Goal: Task Accomplishment & Management: Manage account settings

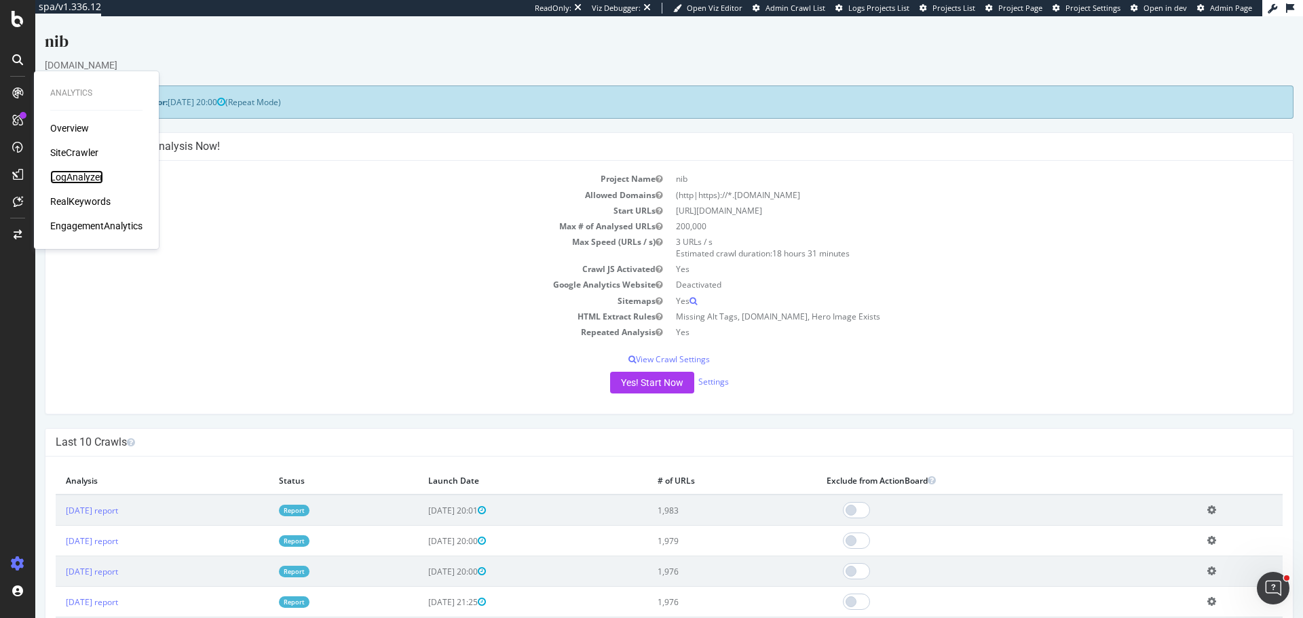
drag, startPoint x: 91, startPoint y: 175, endPoint x: 137, endPoint y: 181, distance: 46.5
click at [91, 175] on div "LogAnalyzer" at bounding box center [76, 177] width 53 height 14
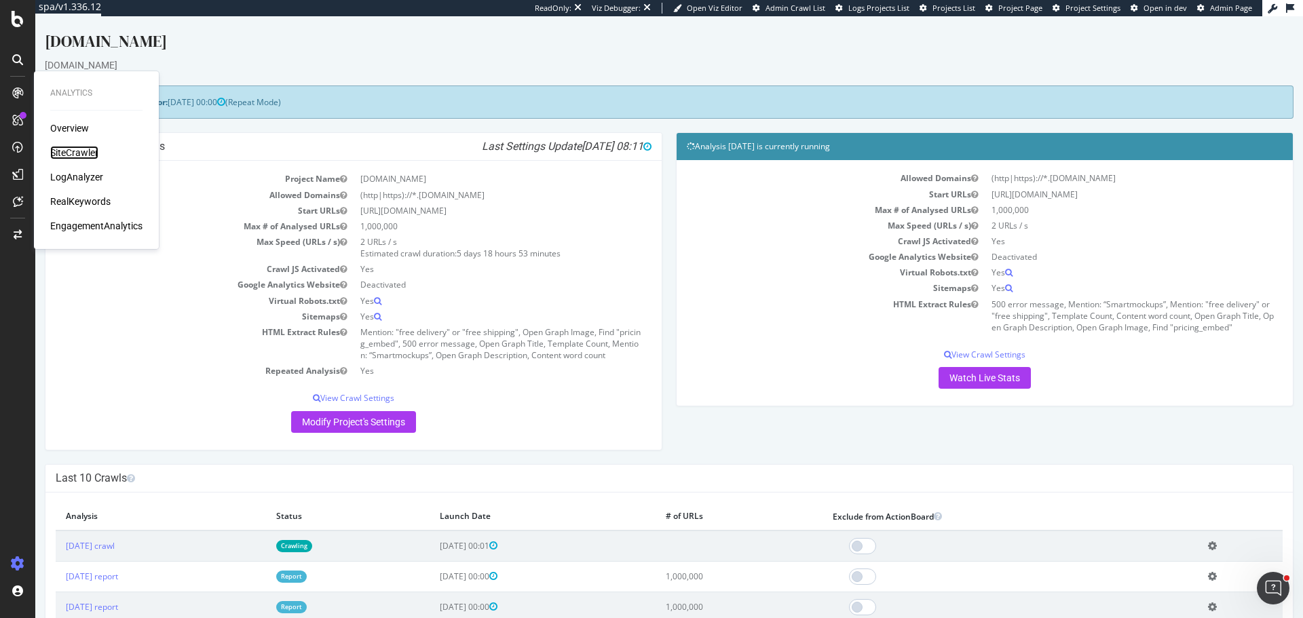
click at [67, 154] on div "SiteCrawler" at bounding box center [74, 153] width 48 height 14
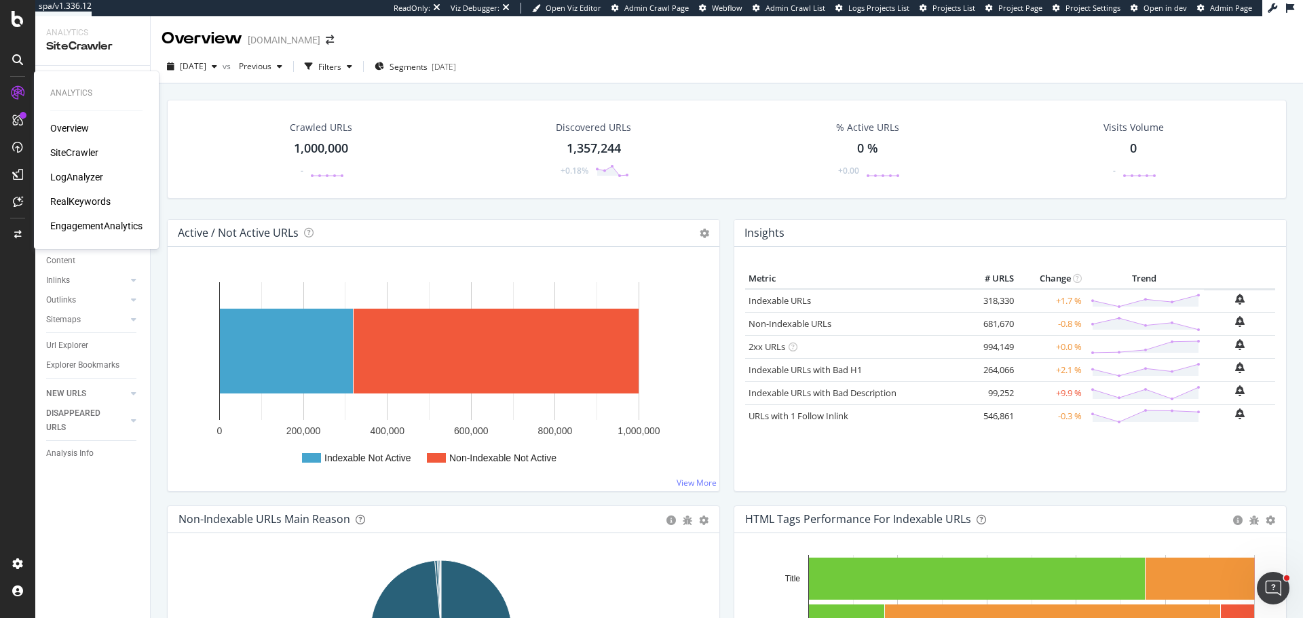
click at [81, 204] on div "RealKeywords" at bounding box center [80, 202] width 60 height 14
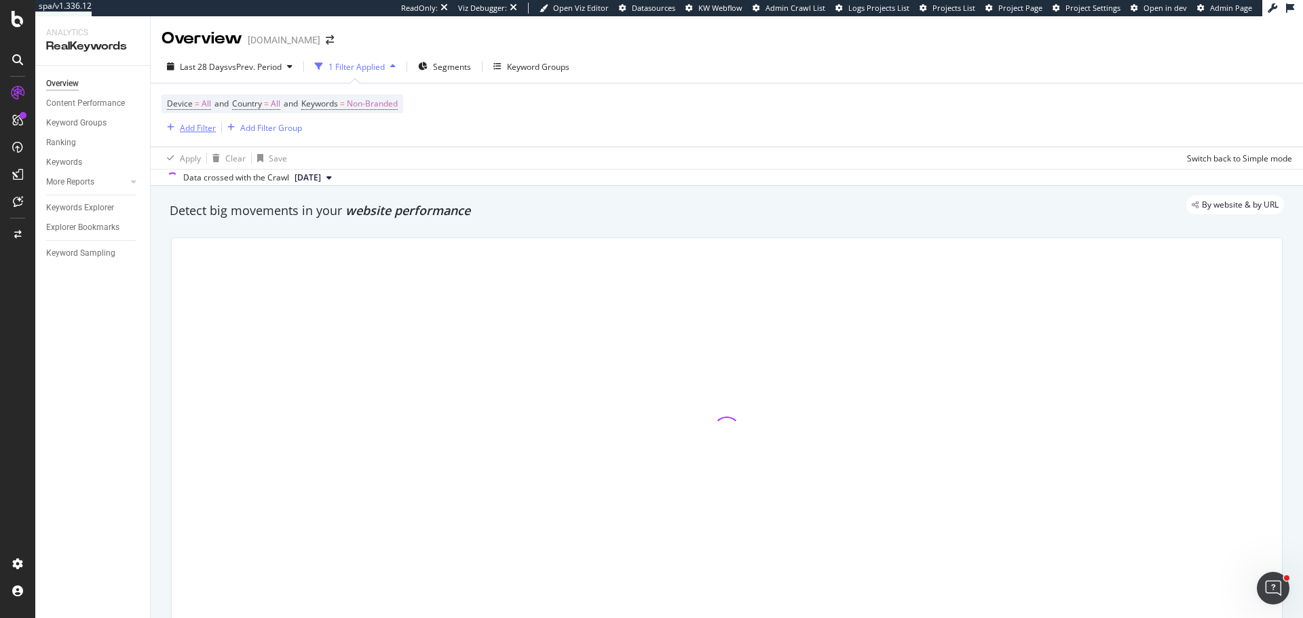
click at [198, 132] on div "Add Filter" at bounding box center [198, 128] width 36 height 12
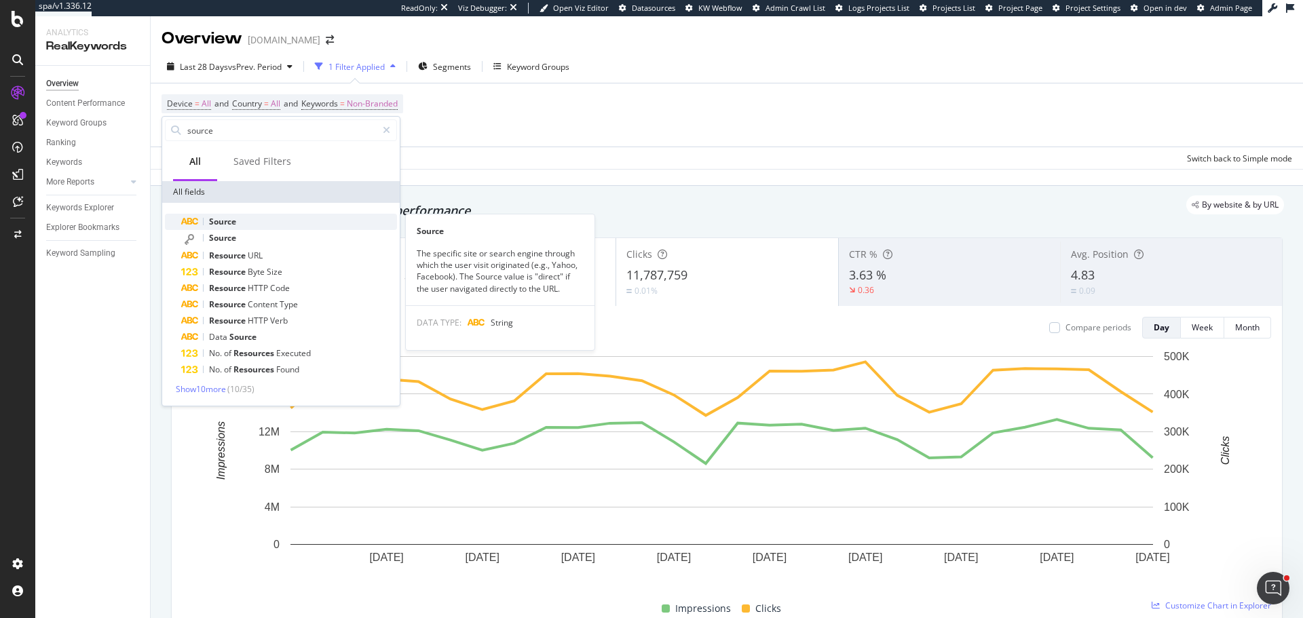
type input "source"
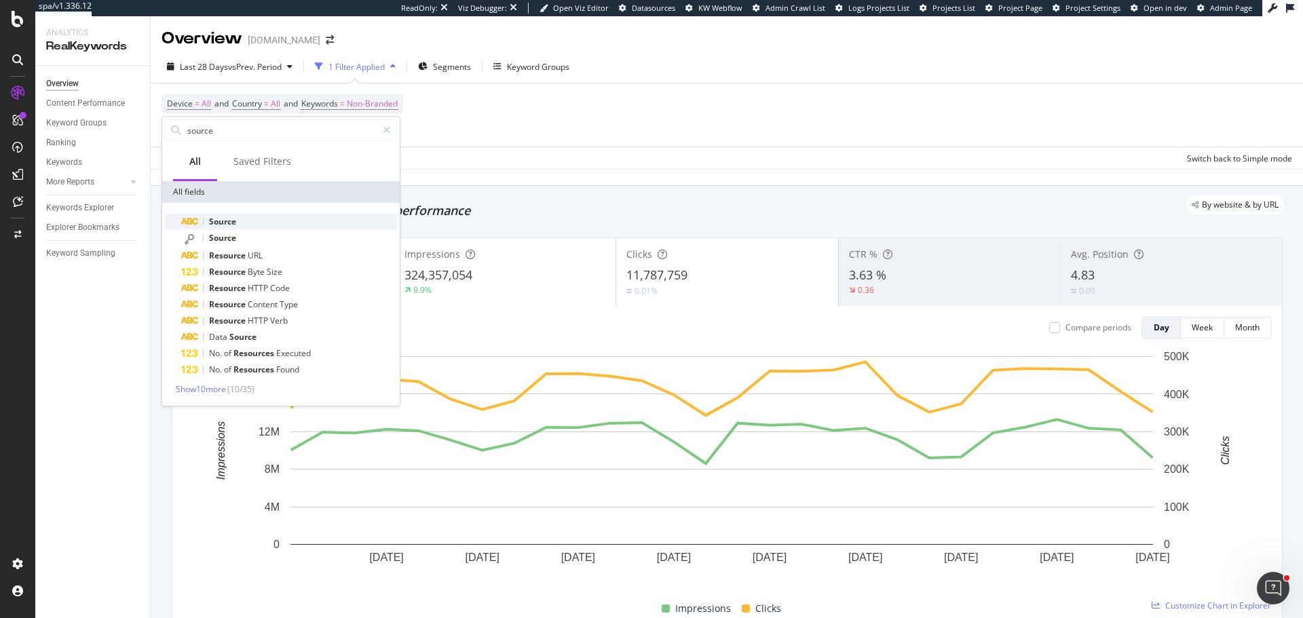
click at [226, 221] on span "Source" at bounding box center [222, 222] width 27 height 12
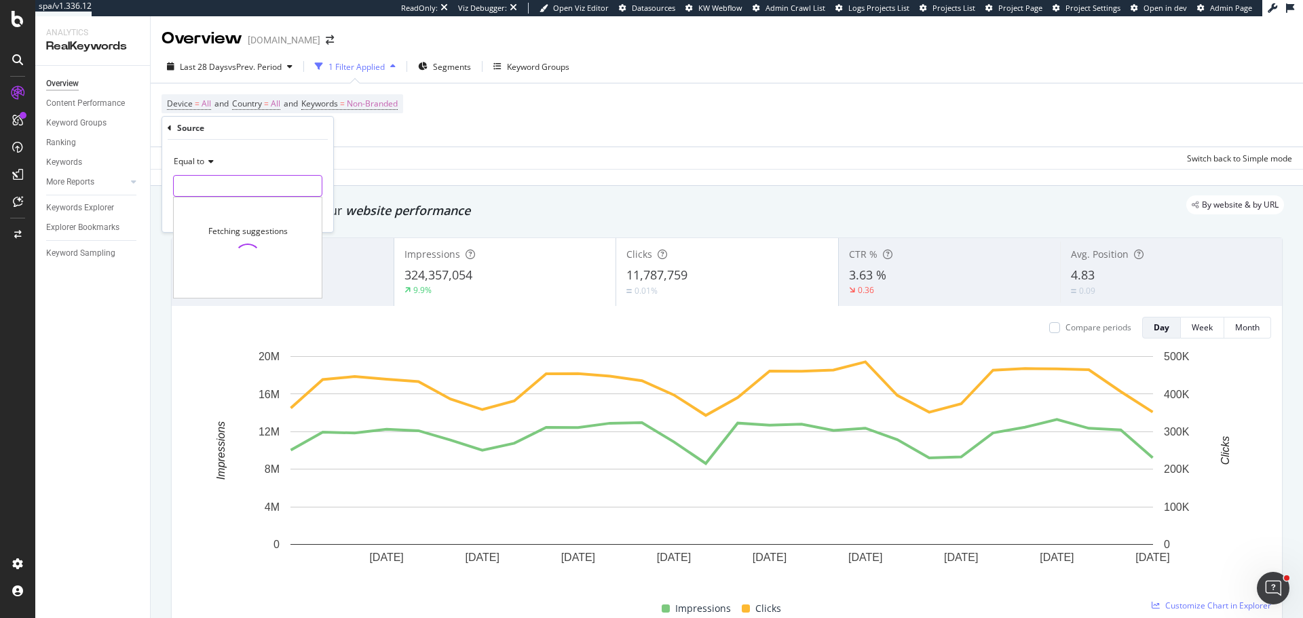
click at [219, 185] on input "text" at bounding box center [248, 186] width 148 height 22
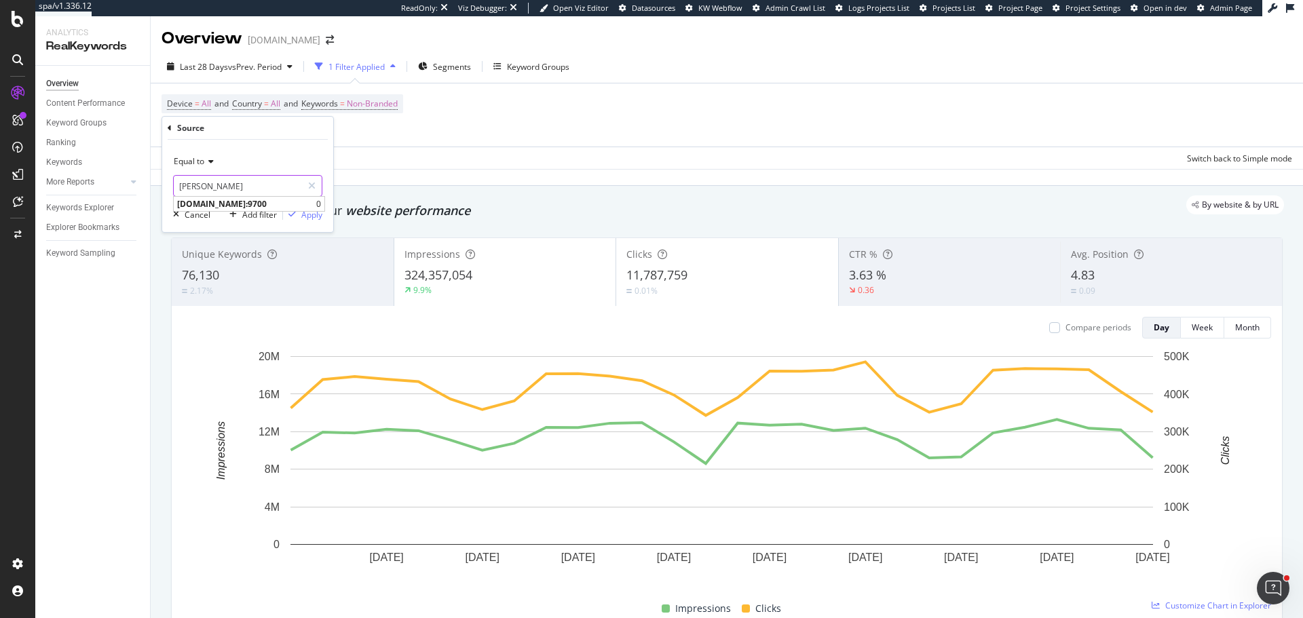
type input "naver"
type input "googl"
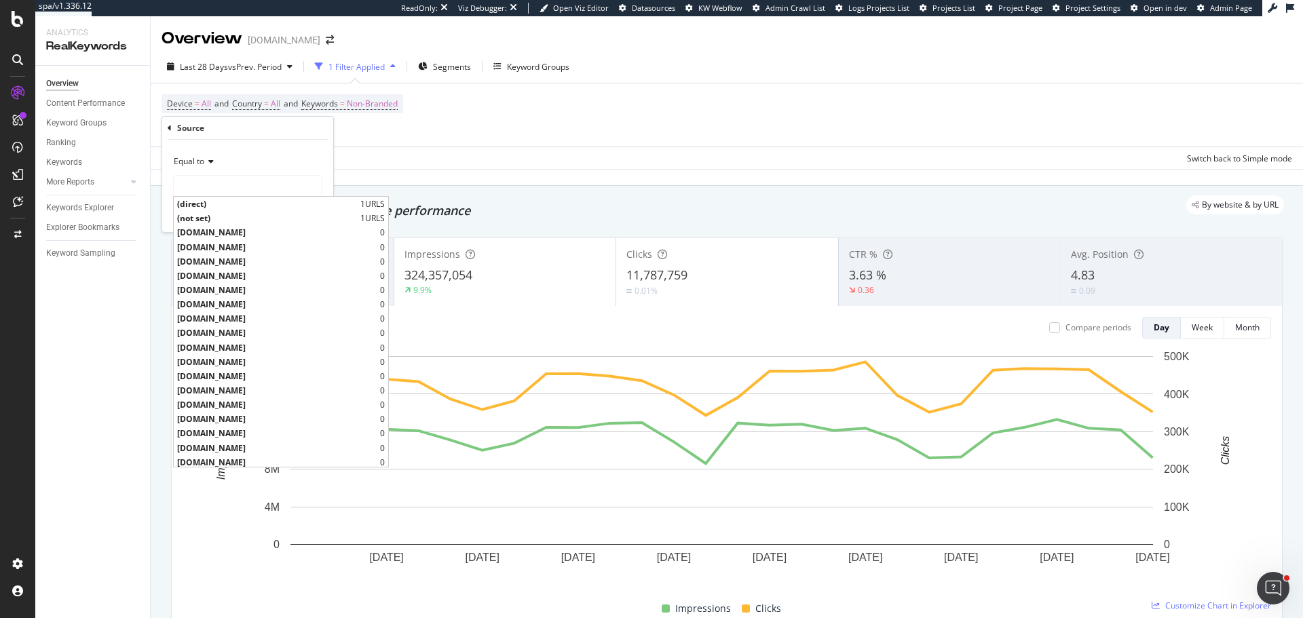
click at [639, 132] on div "Device = All and Country = All and Keywords = Non-Branded Add Filter Add Filter…" at bounding box center [727, 114] width 1131 height 63
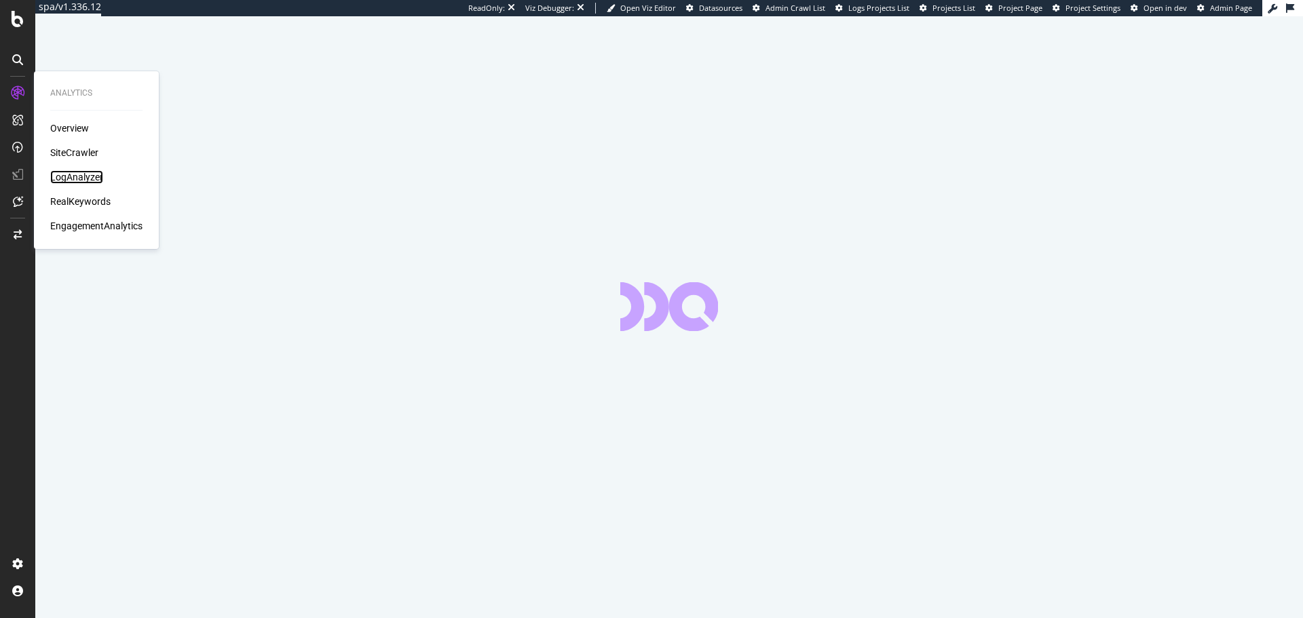
click at [73, 177] on div "LogAnalyzer" at bounding box center [76, 177] width 53 height 14
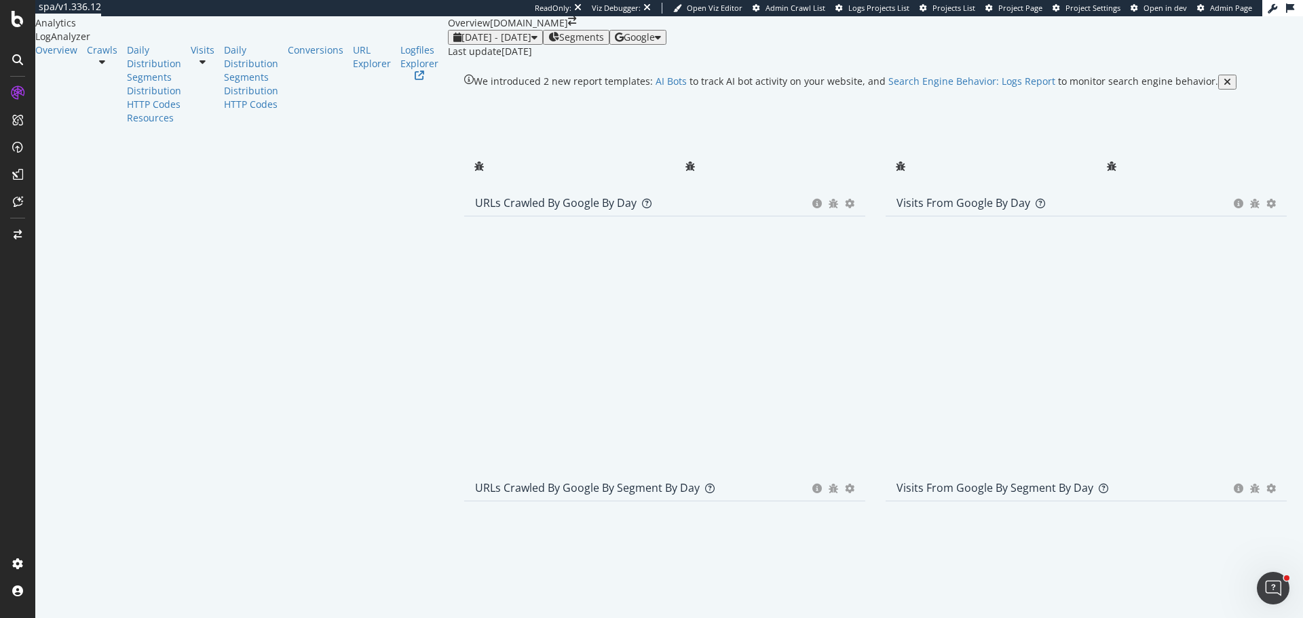
click at [661, 43] on div "Google" at bounding box center [638, 37] width 46 height 11
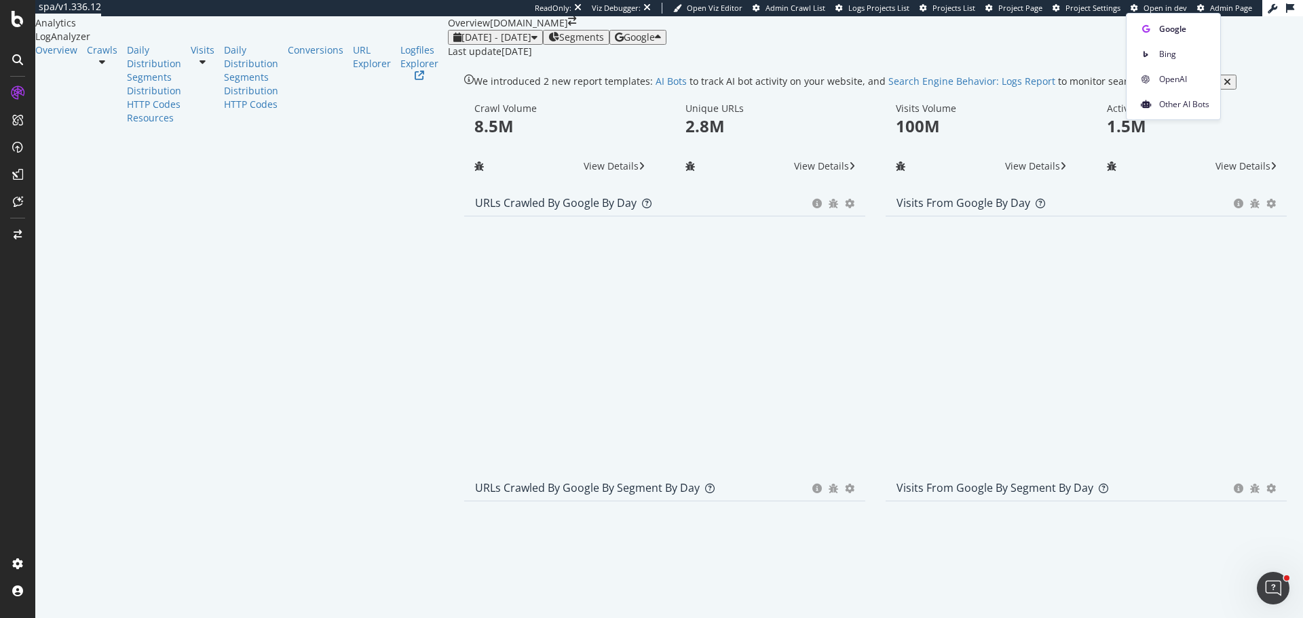
click at [810, 58] on div "Last update Aug. 25, 2025" at bounding box center [875, 52] width 855 height 14
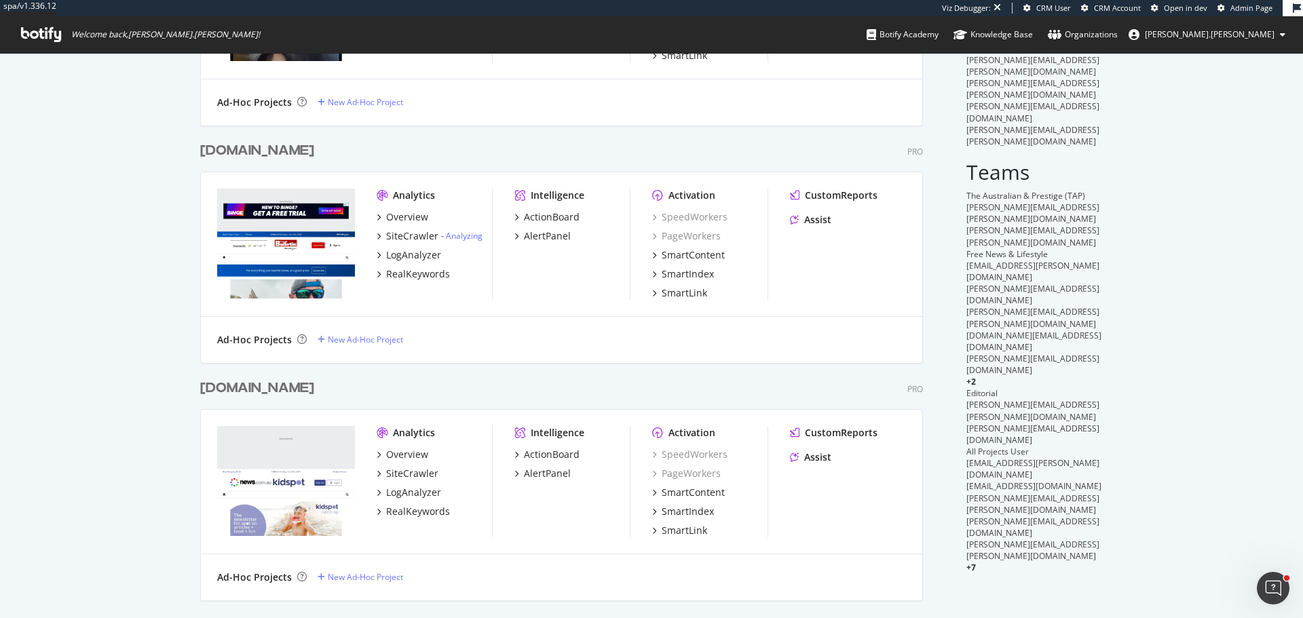
scroll to position [282, 0]
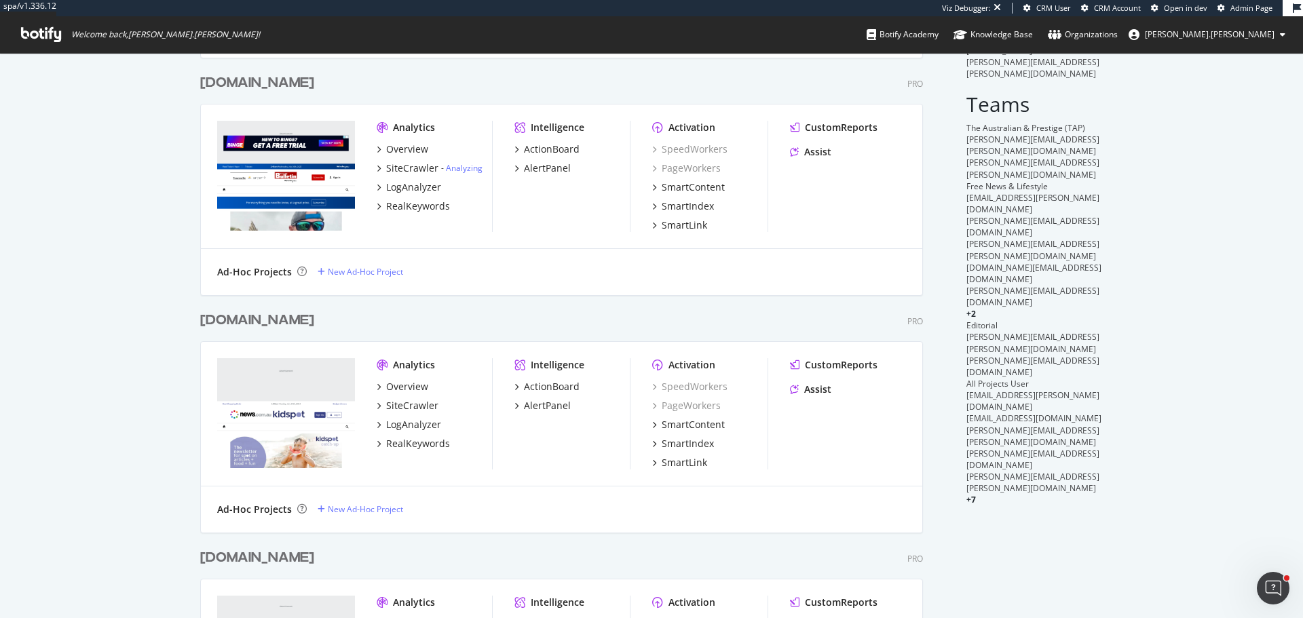
click at [314, 324] on div "www.kidspot.com.au" at bounding box center [257, 321] width 114 height 20
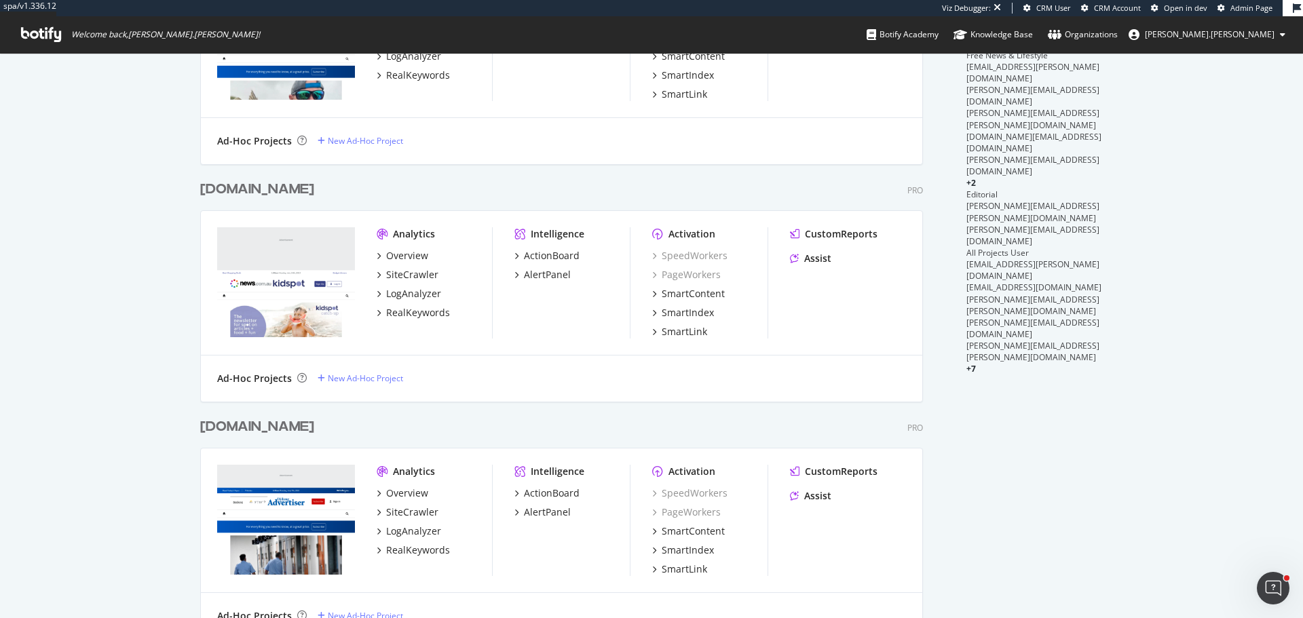
scroll to position [3736, 724]
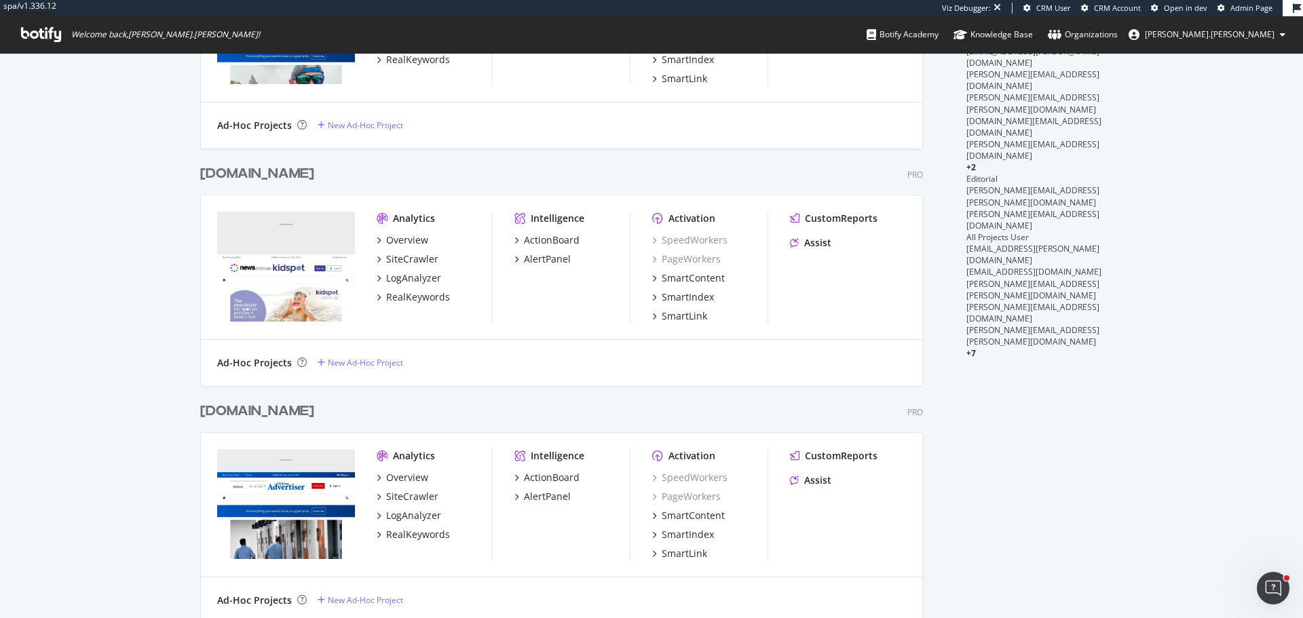
click at [286, 406] on div "[DOMAIN_NAME]" at bounding box center [257, 412] width 114 height 20
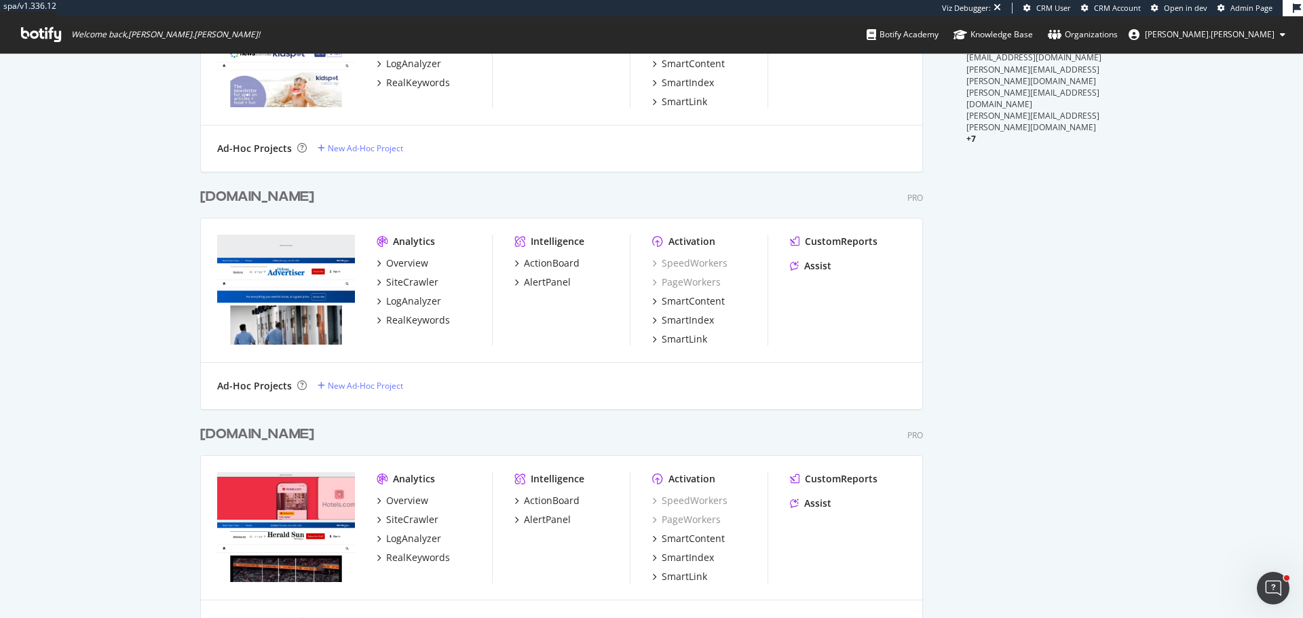
scroll to position [3953, 724]
click at [303, 436] on div "www.heraldsun.com.au" at bounding box center [257, 435] width 114 height 20
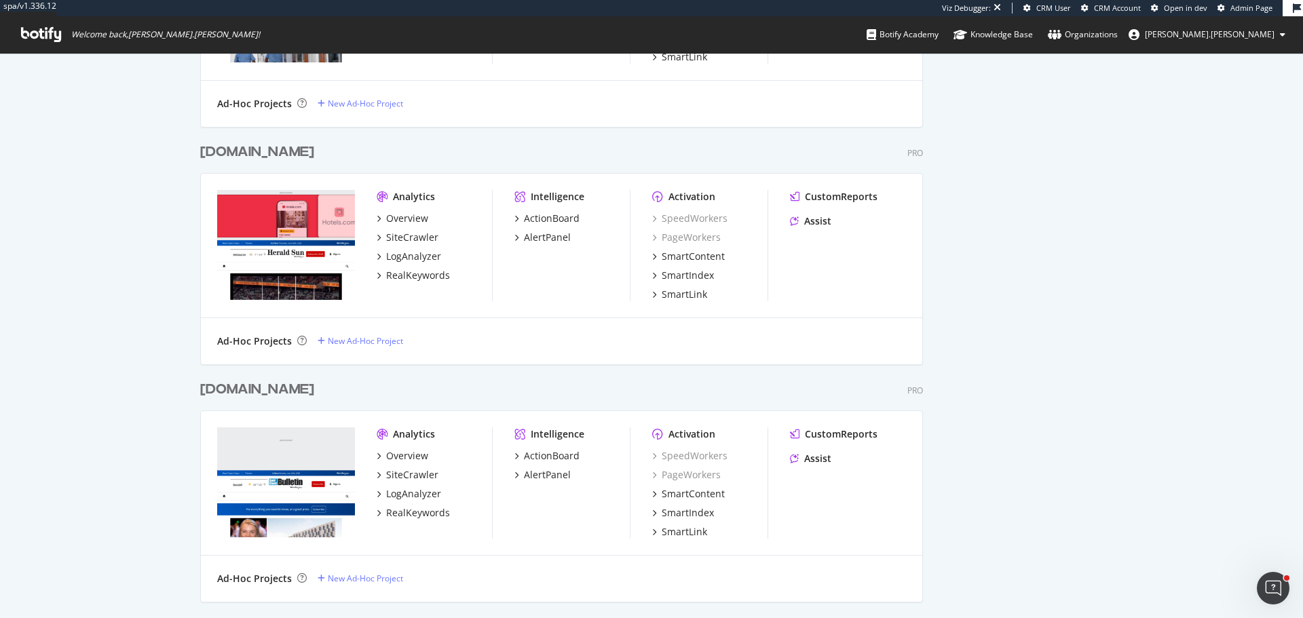
scroll to position [4189, 724]
click at [314, 396] on div "www.goldcoastbulletin.com.au" at bounding box center [257, 390] width 114 height 20
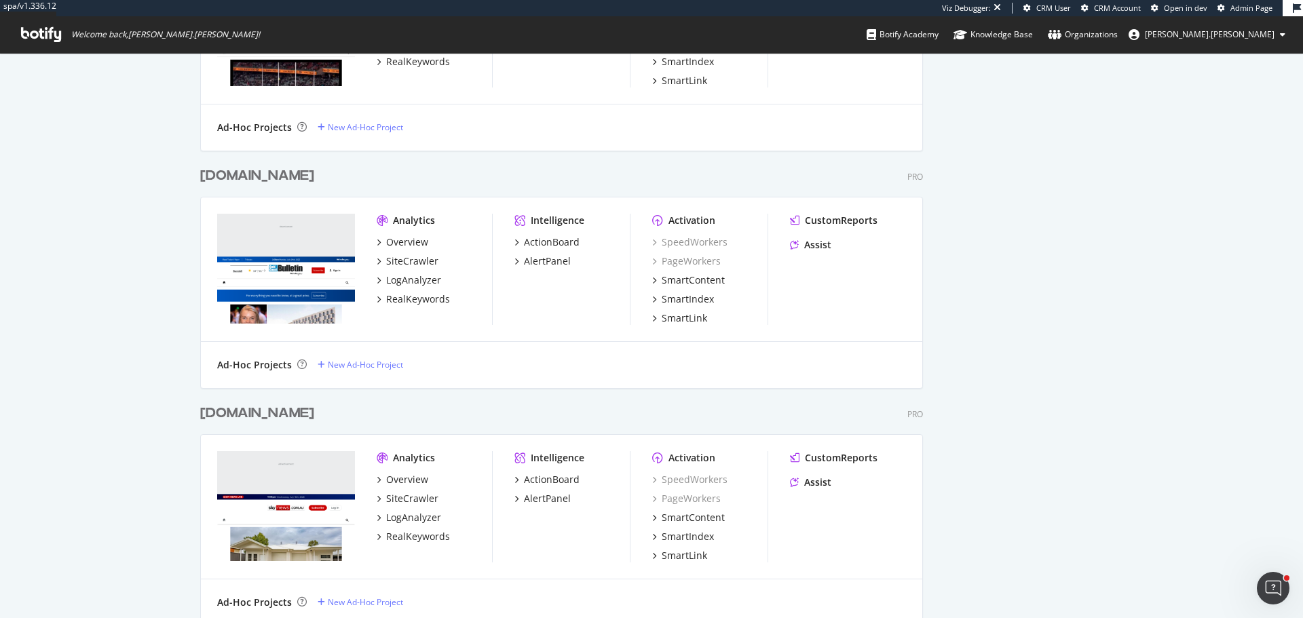
scroll to position [4406, 724]
click at [314, 411] on div "www.skynews.com.au" at bounding box center [257, 413] width 114 height 20
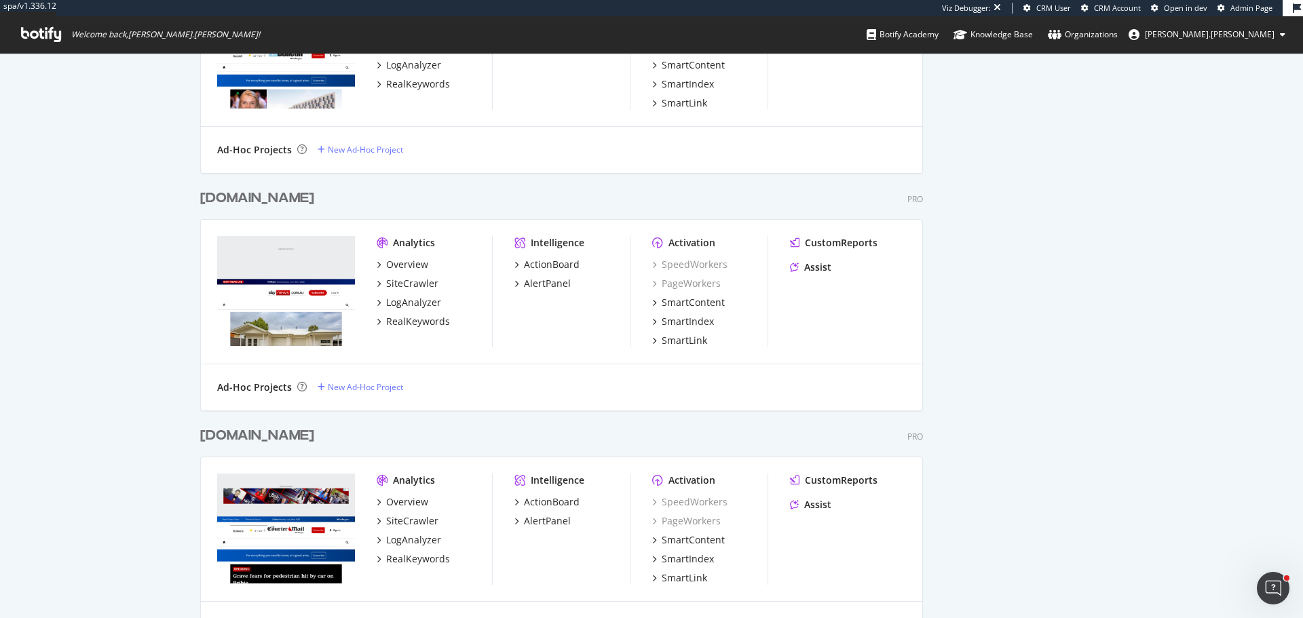
scroll to position [4623, 724]
click at [314, 435] on div "[DOMAIN_NAME]" at bounding box center [257, 436] width 114 height 20
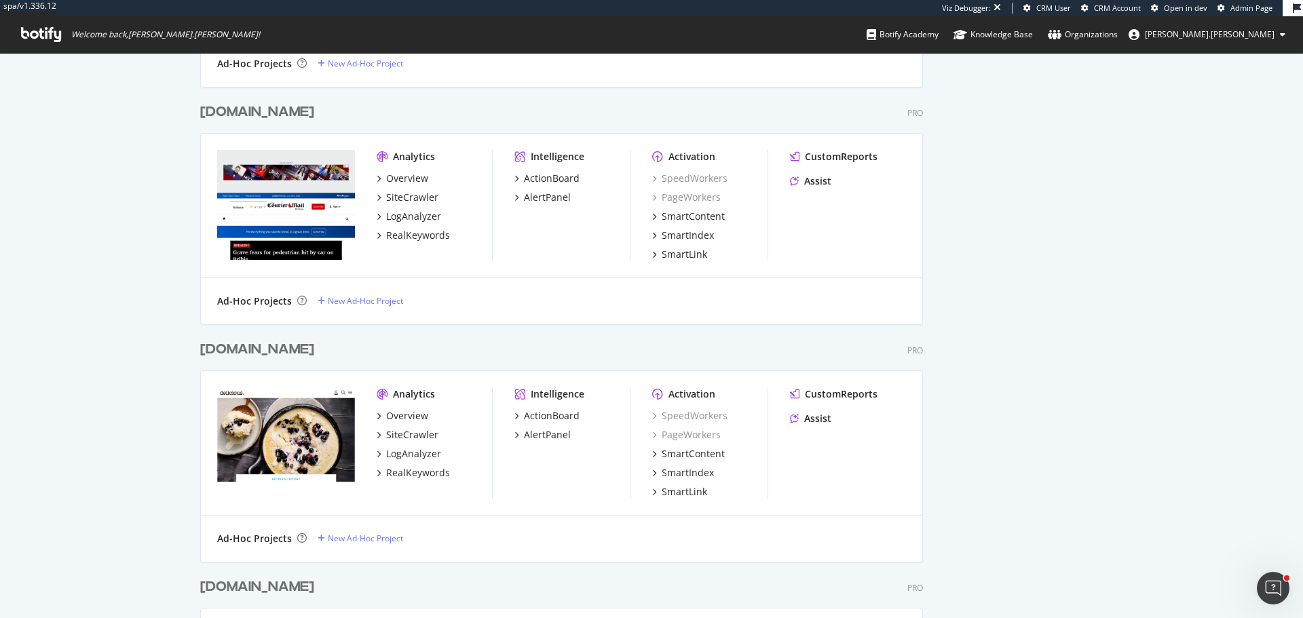
scroll to position [1705, 0]
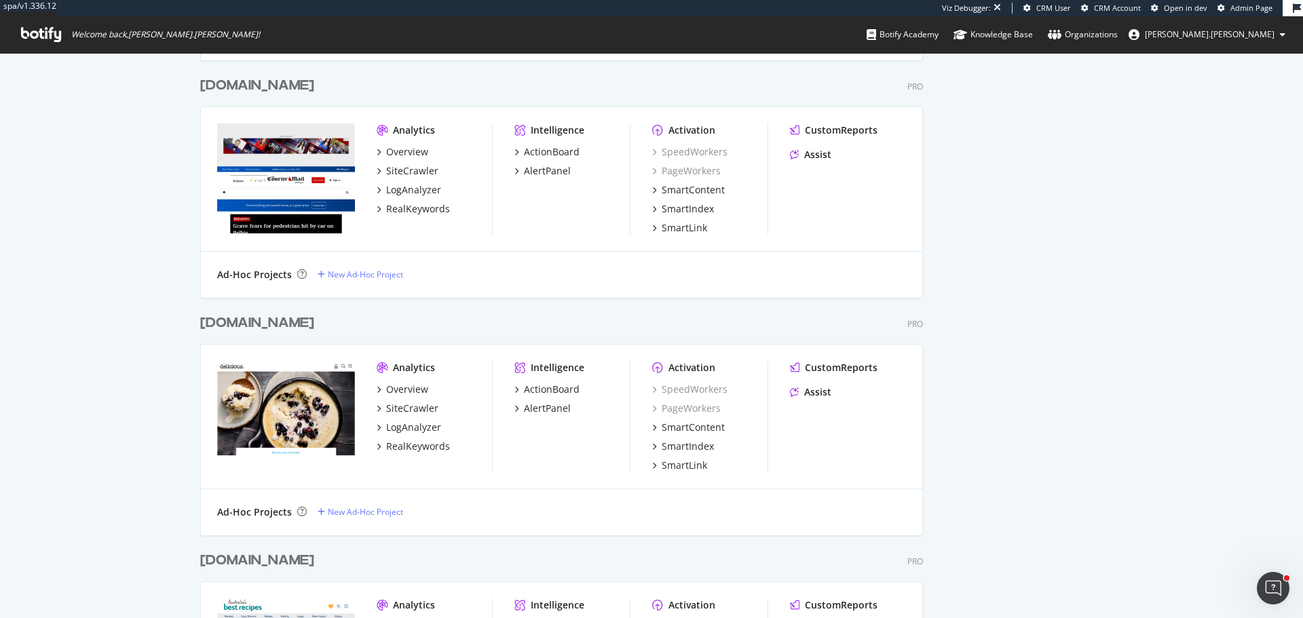
click at [301, 324] on div "www.delicious.com.au" at bounding box center [257, 324] width 114 height 20
click at [314, 559] on div "www.bestrecipes.com.au" at bounding box center [257, 561] width 114 height 20
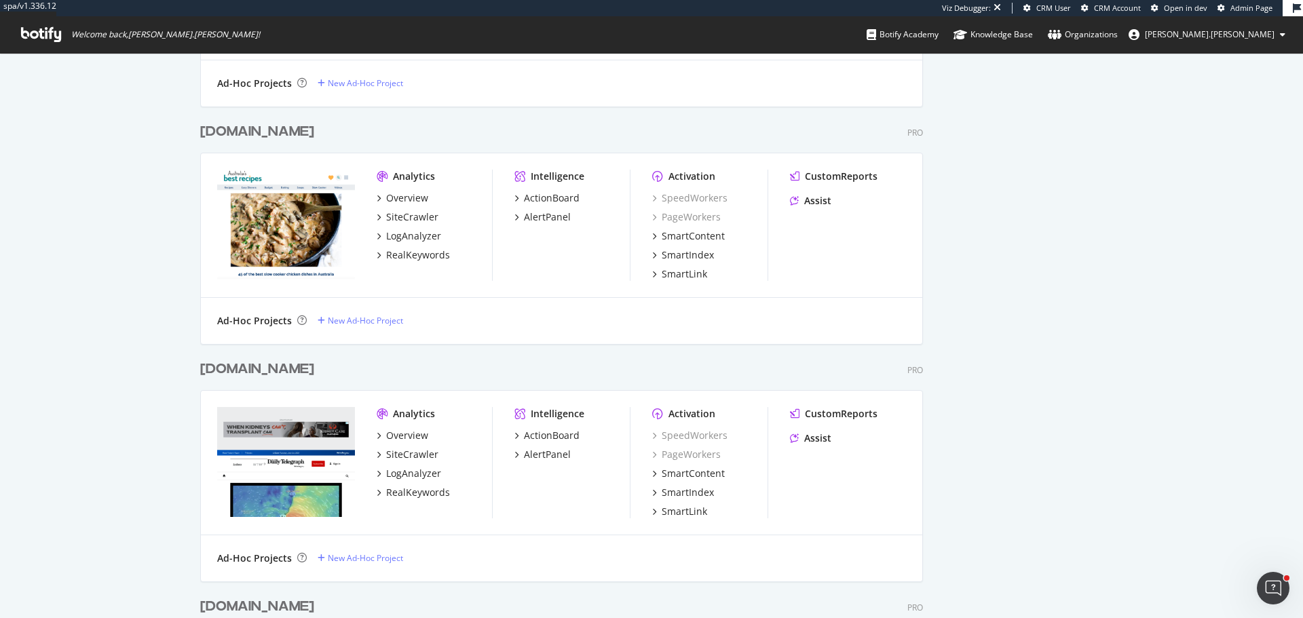
click at [314, 367] on div "[DOMAIN_NAME]" at bounding box center [257, 370] width 114 height 20
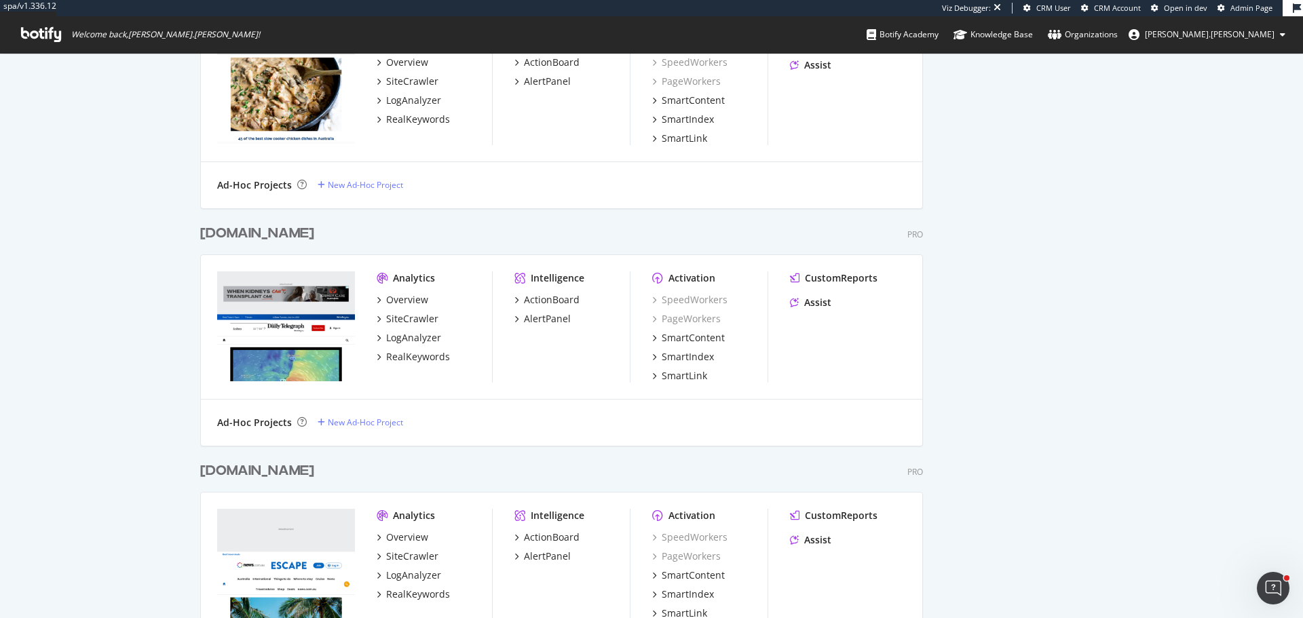
click at [292, 477] on div "www.escape.com.au" at bounding box center [257, 472] width 114 height 20
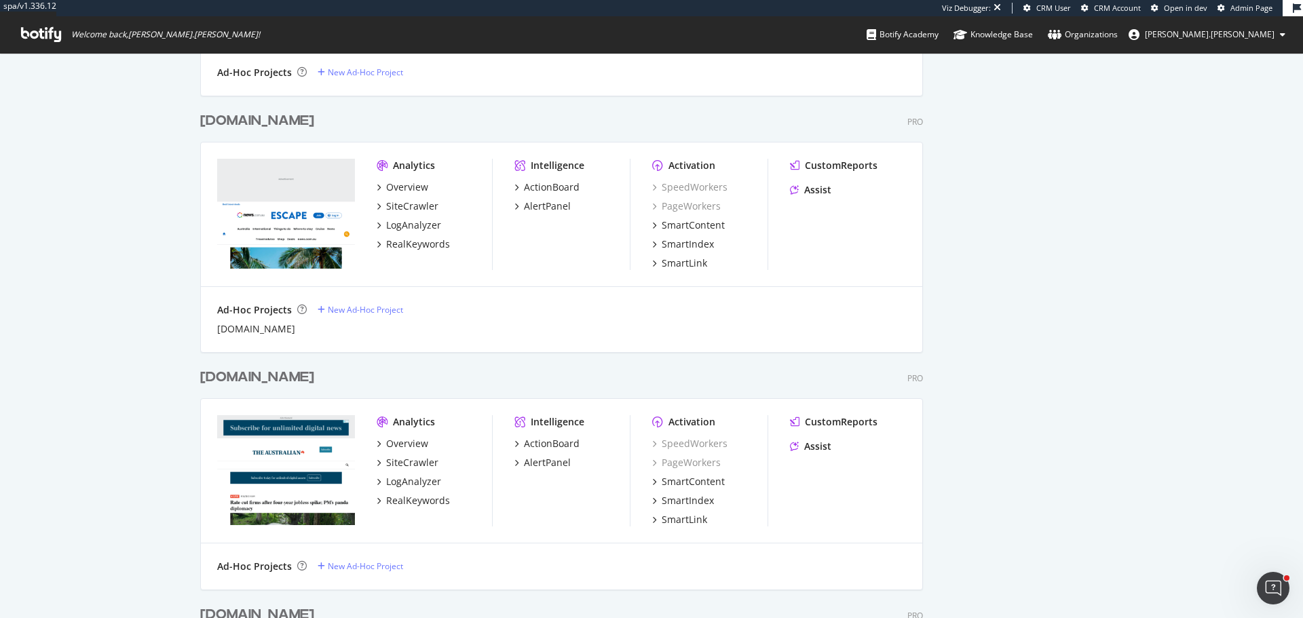
click at [297, 377] on div "www.theaustralian.com.au" at bounding box center [257, 378] width 114 height 20
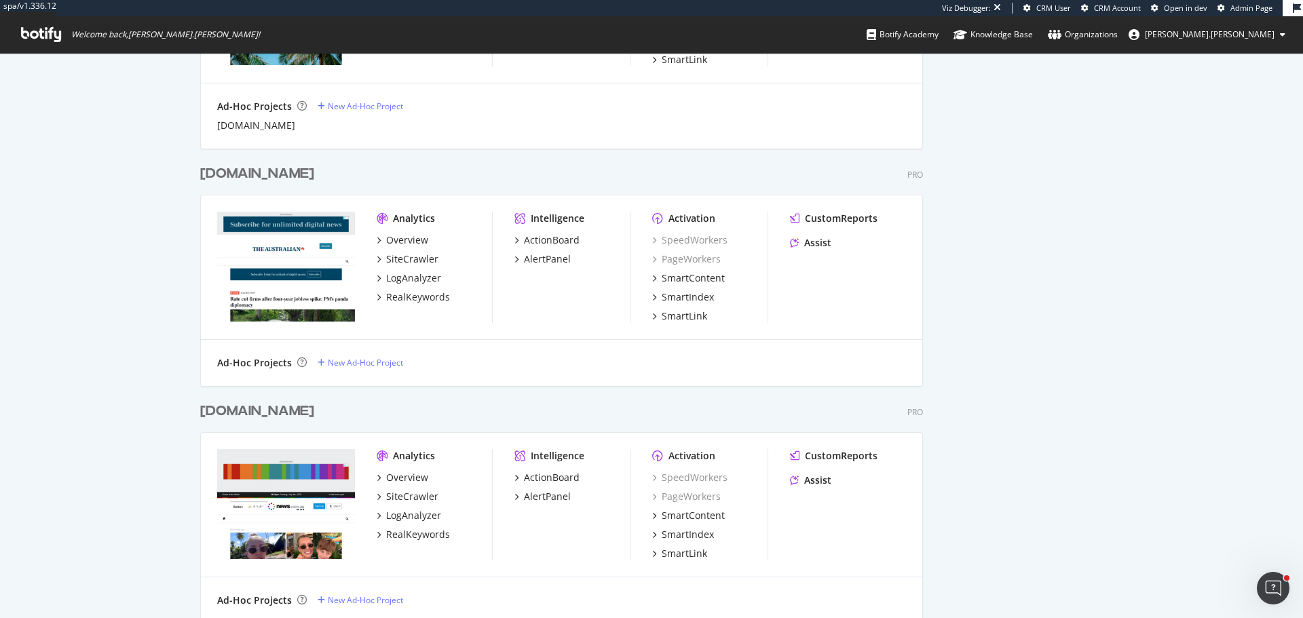
click at [244, 418] on div "news.com.au" at bounding box center [257, 412] width 114 height 20
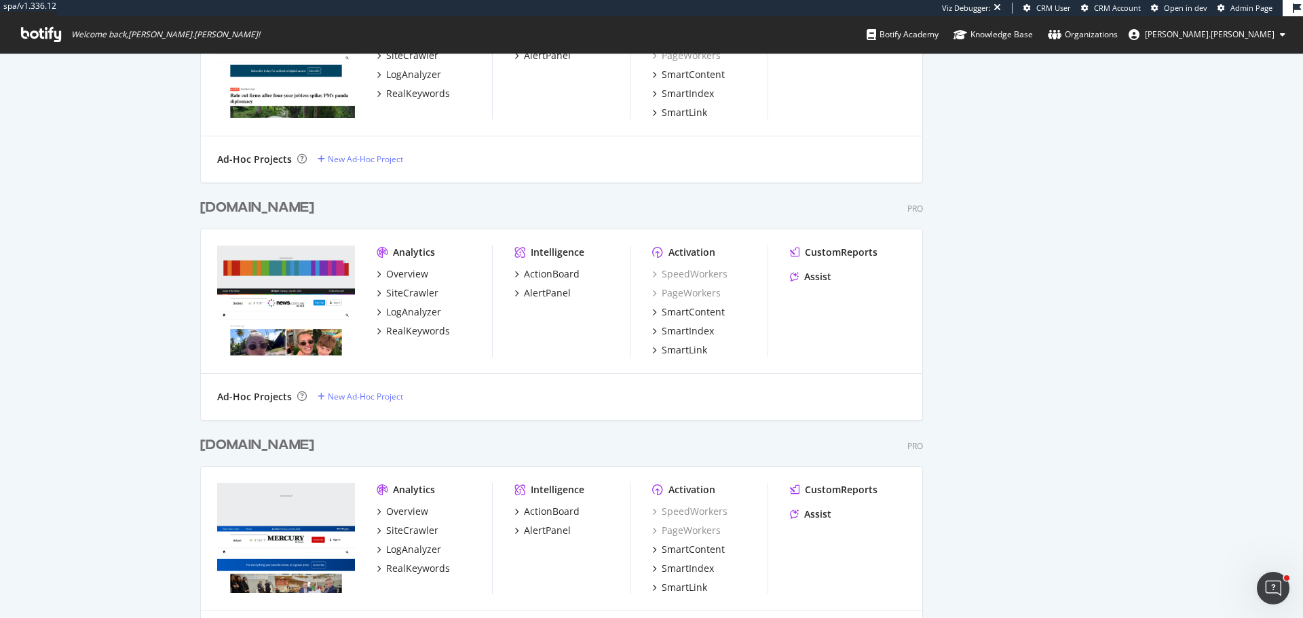
click at [253, 456] on div "www.themercury.com.au Pro Analytics Overview SiteCrawler LogAnalyzer RealKeywor…" at bounding box center [567, 539] width 734 height 238
click at [262, 445] on div "www.themercury.com.au" at bounding box center [257, 446] width 114 height 20
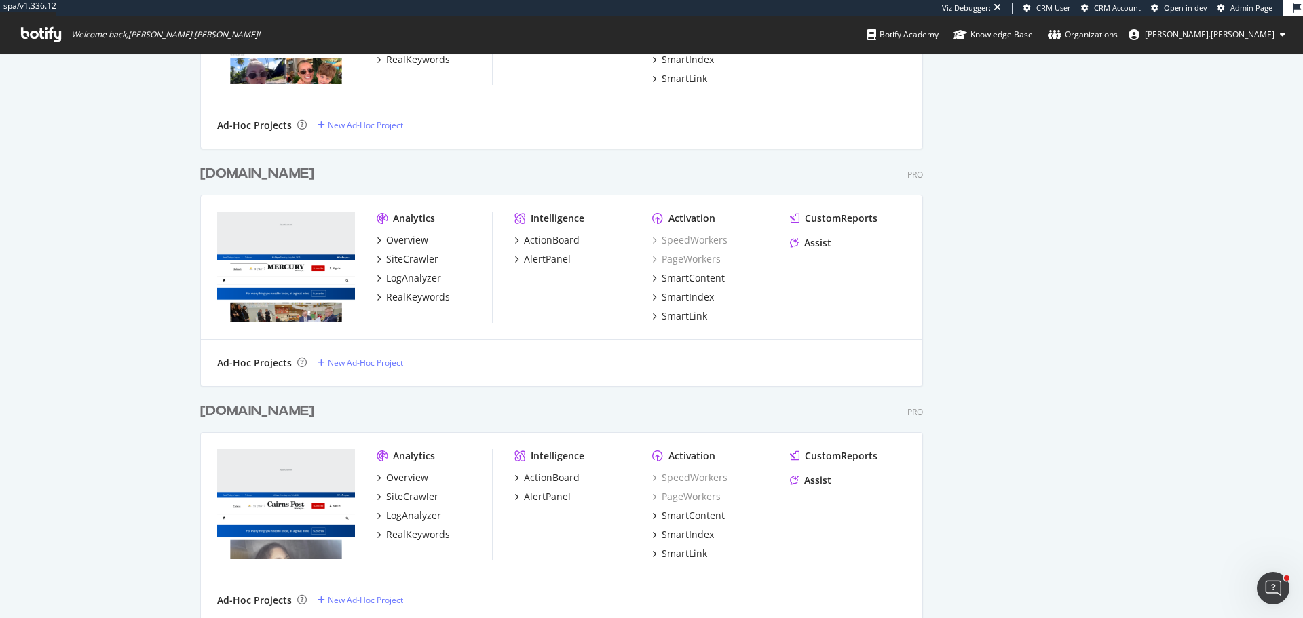
click at [266, 409] on div "www.cairnspost.com.au" at bounding box center [257, 412] width 114 height 20
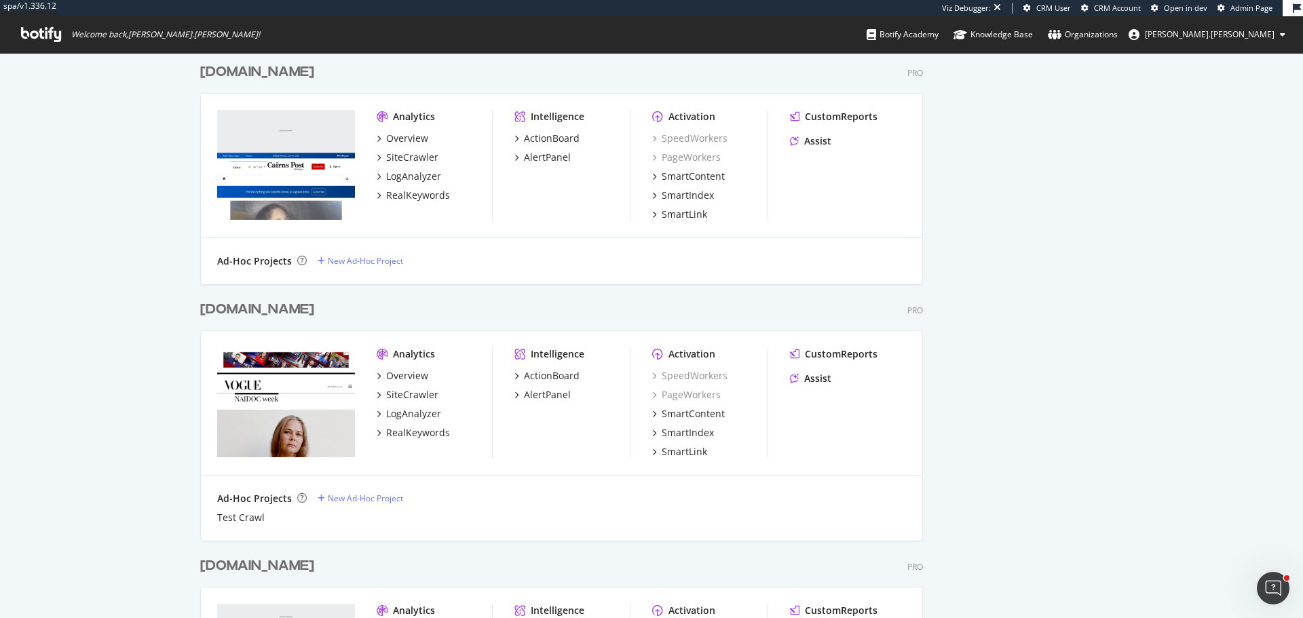
click at [269, 310] on div "www.vogue.com.au" at bounding box center [257, 310] width 114 height 20
click at [310, 565] on div "www.thechronicle.com.au" at bounding box center [257, 567] width 114 height 20
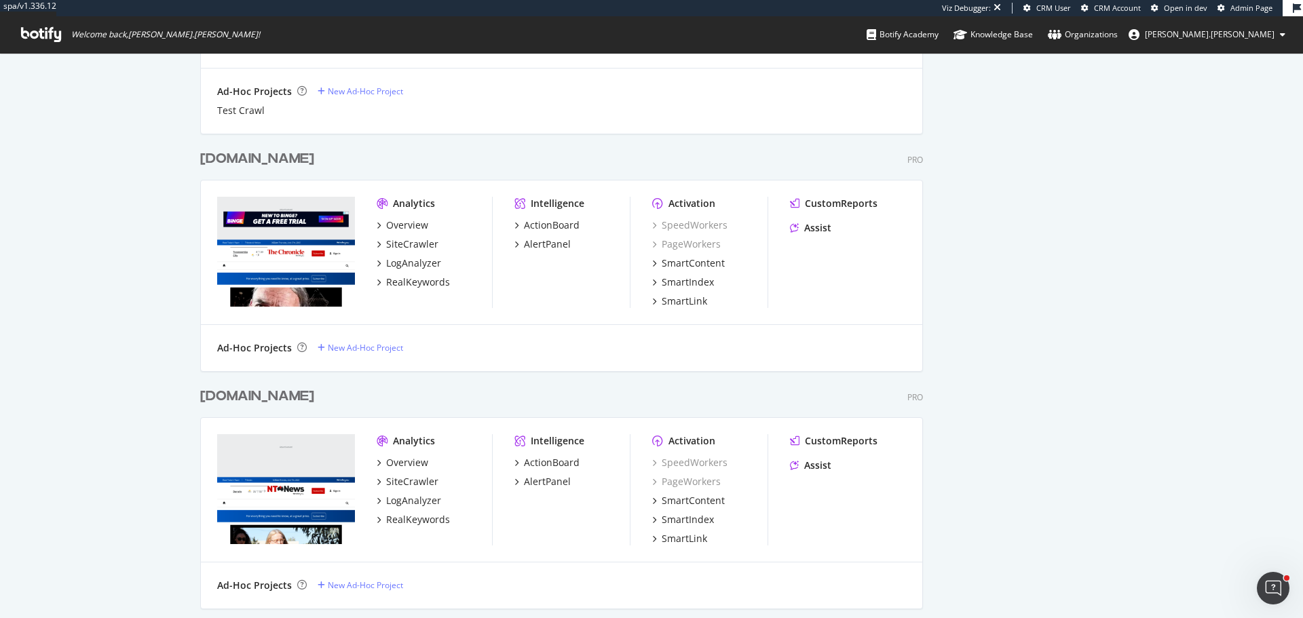
click at [249, 396] on div "www.ntnews.com.au" at bounding box center [257, 397] width 114 height 20
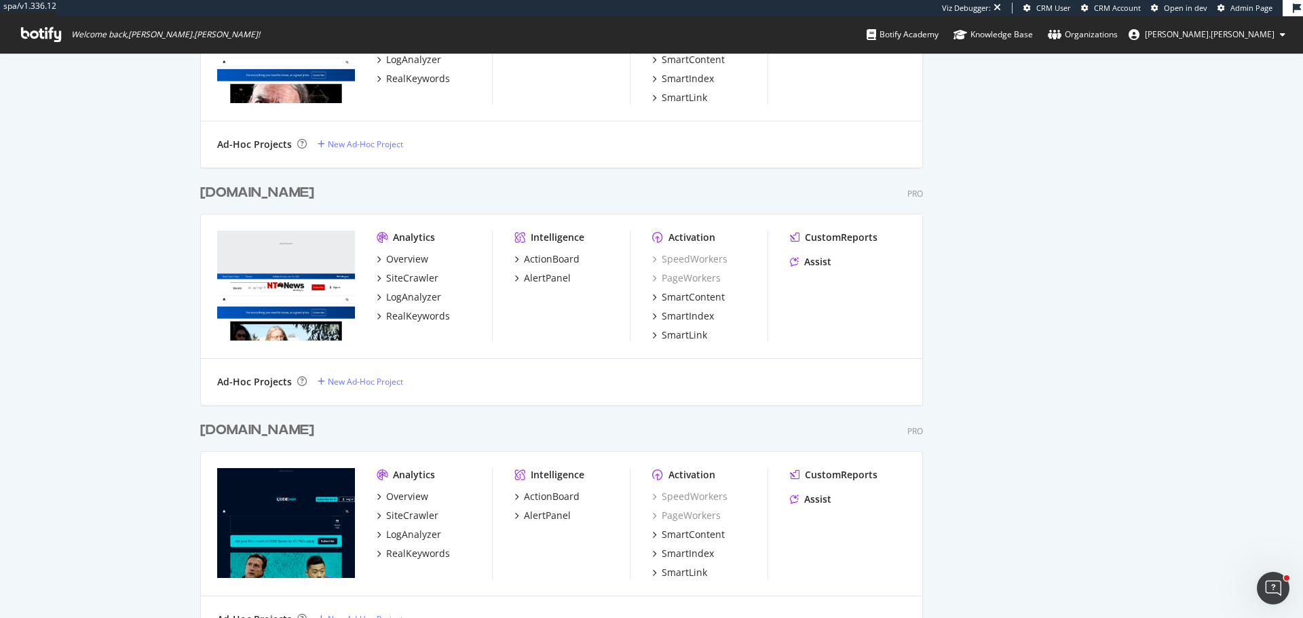
click at [267, 430] on div "www.codesports.com.au" at bounding box center [257, 431] width 114 height 20
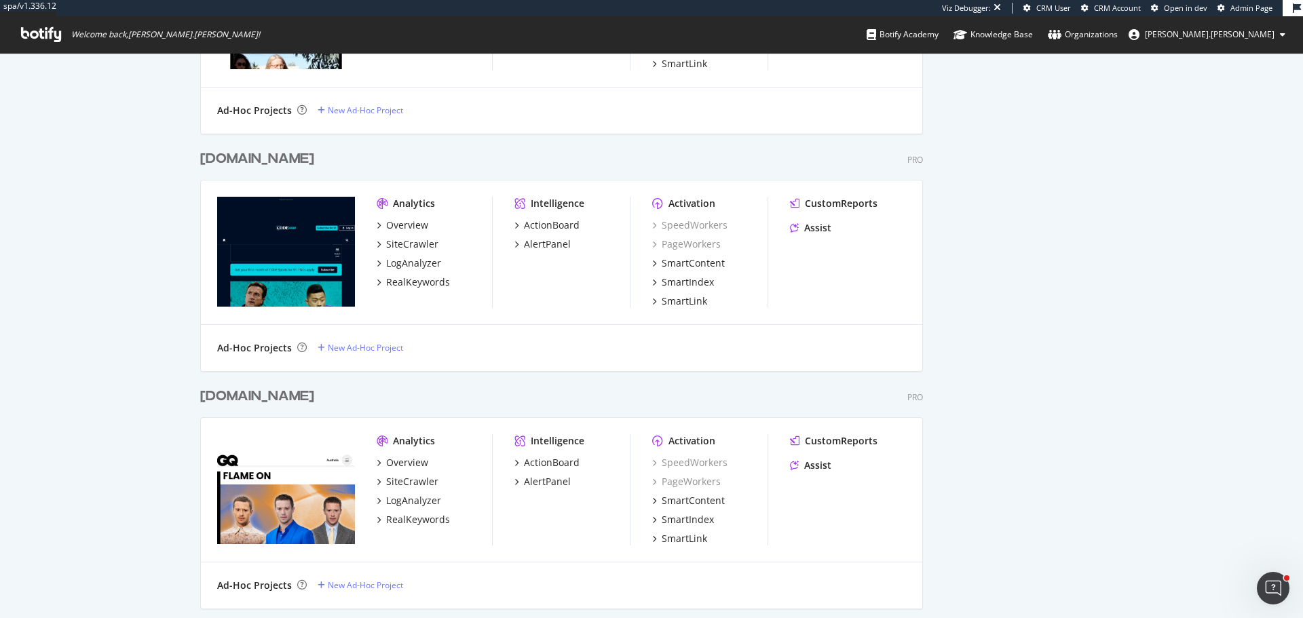
click at [242, 393] on div "www.gq.com.au" at bounding box center [257, 397] width 114 height 20
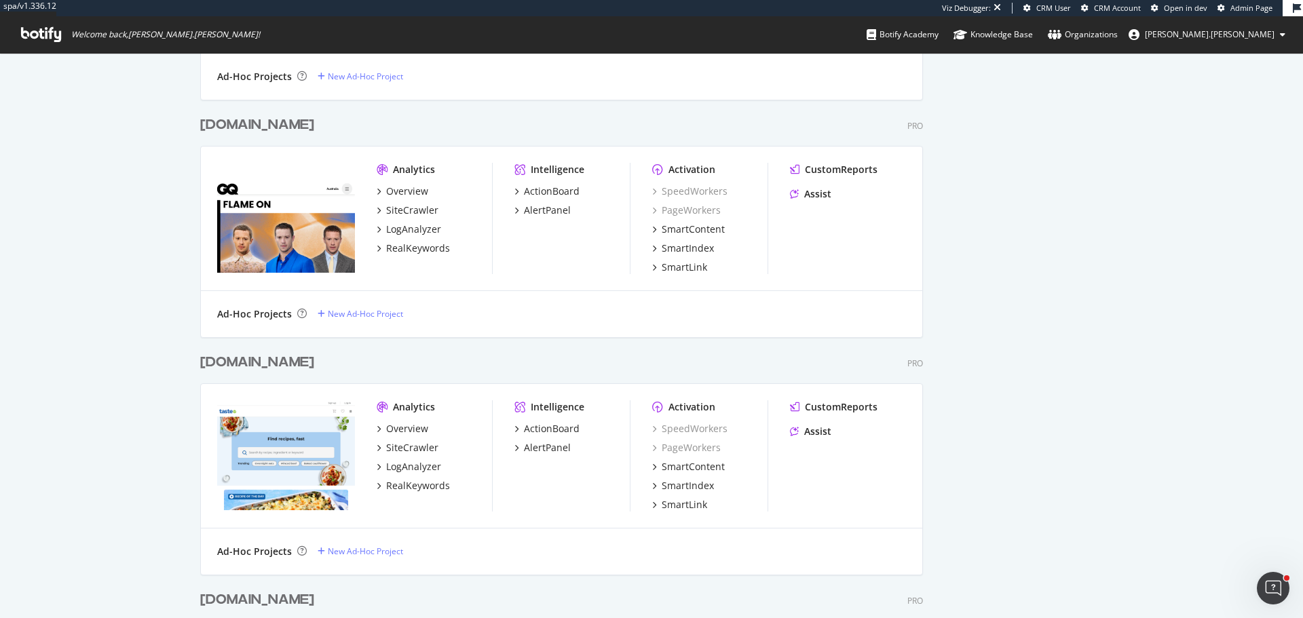
click at [278, 362] on div "www.taste.com.au" at bounding box center [257, 363] width 114 height 20
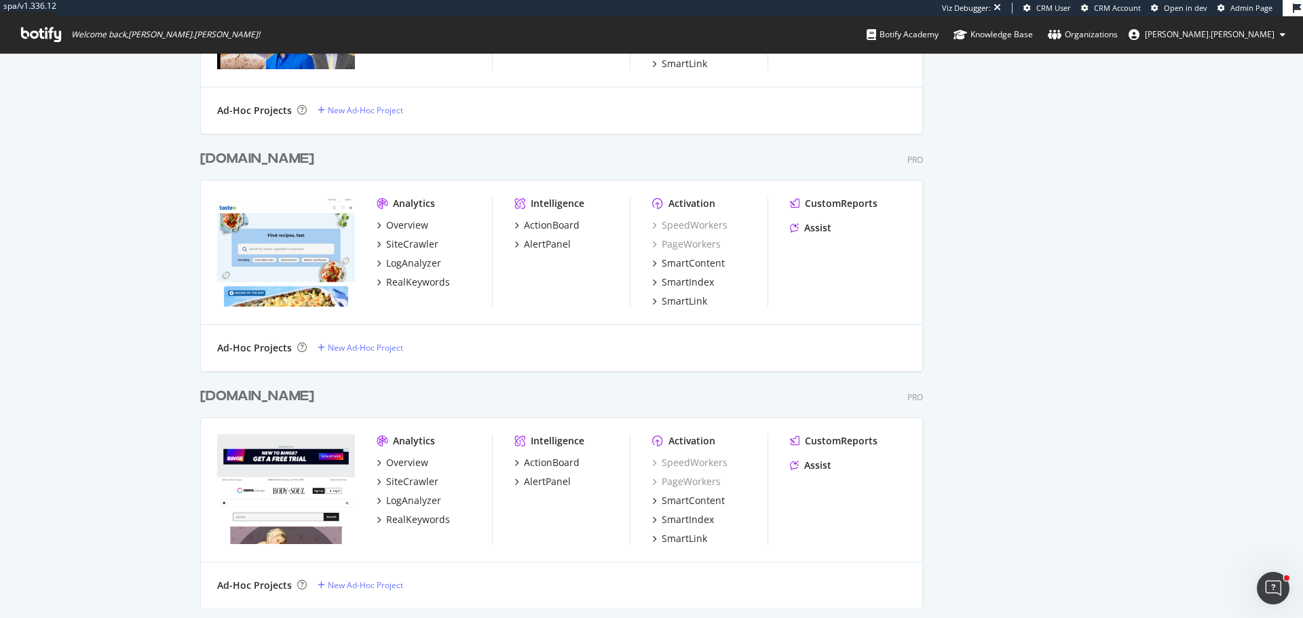
click at [262, 396] on div "www.bodyandsoul.com.au" at bounding box center [257, 397] width 114 height 20
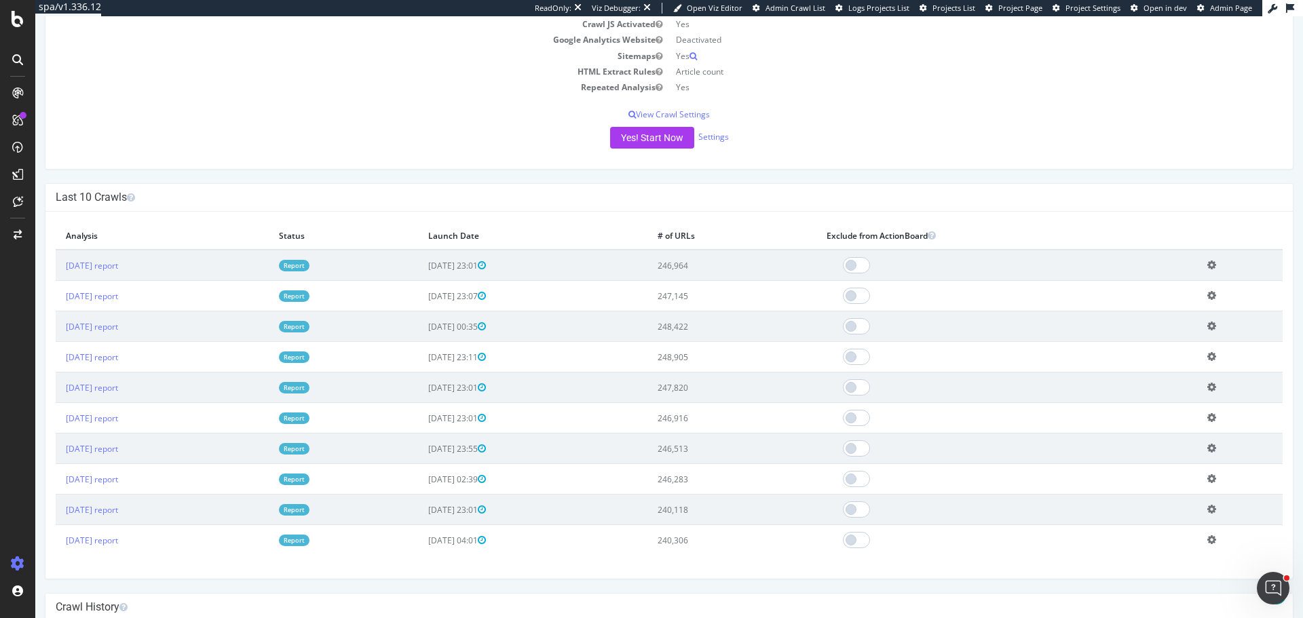
scroll to position [339, 0]
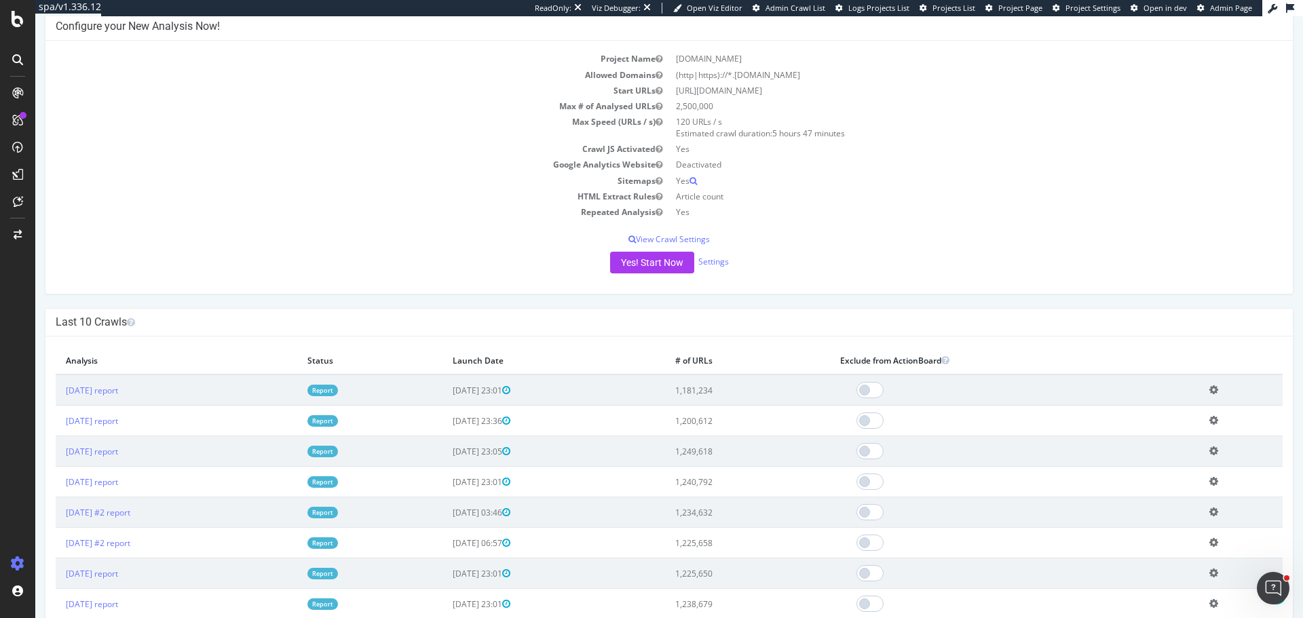
scroll to position [272, 0]
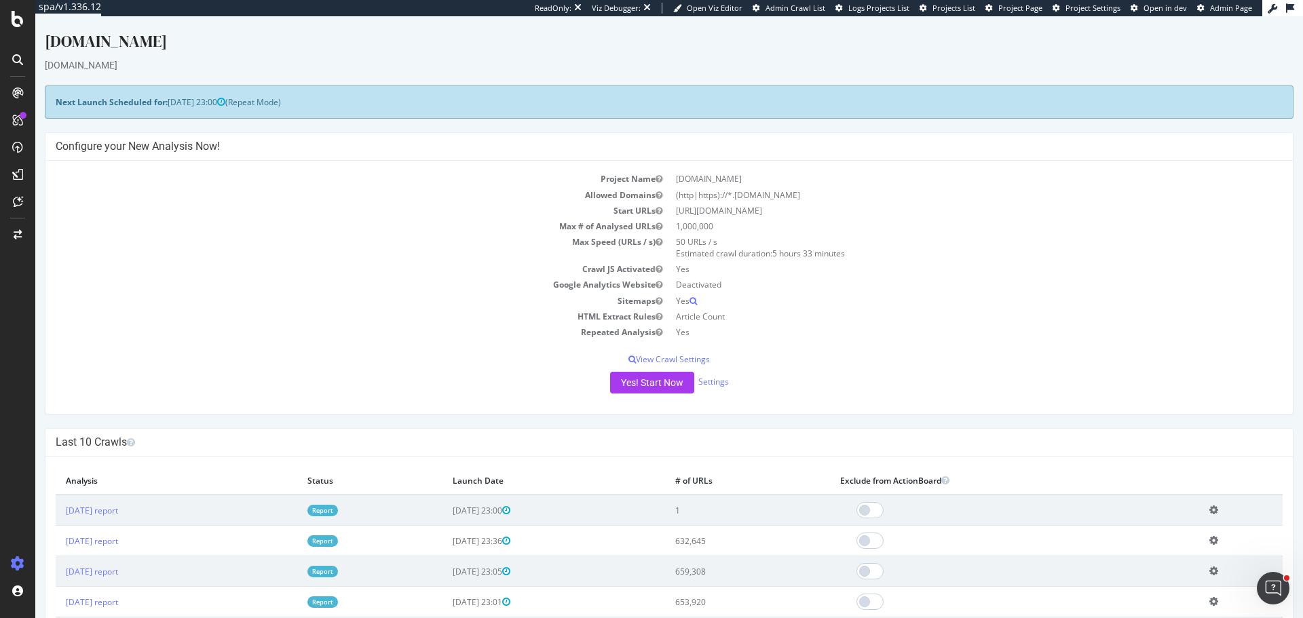
click at [338, 509] on link "Report" at bounding box center [323, 511] width 31 height 12
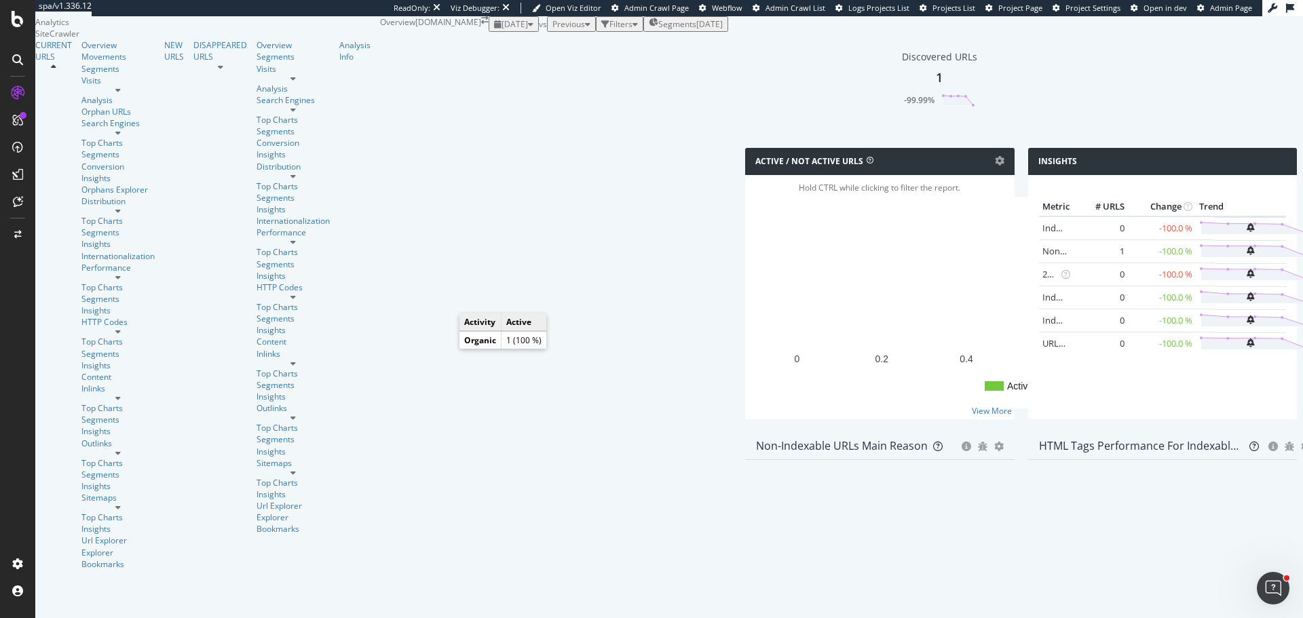
scroll to position [339, 0]
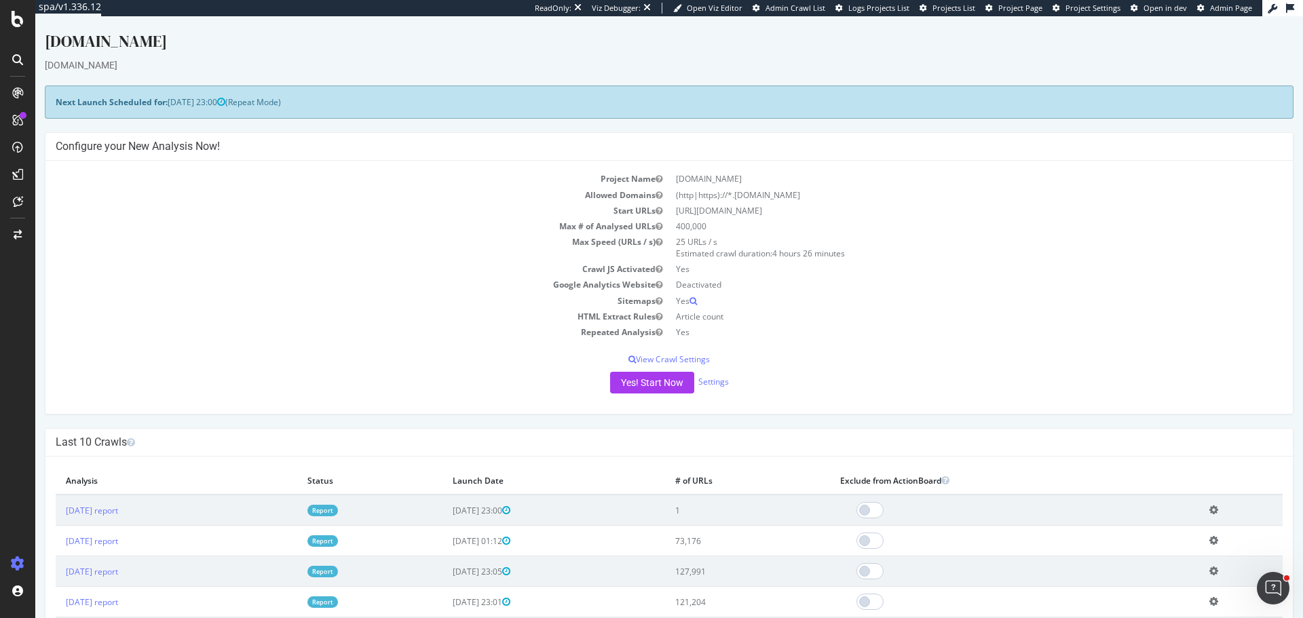
click at [338, 508] on link "Report" at bounding box center [323, 511] width 31 height 12
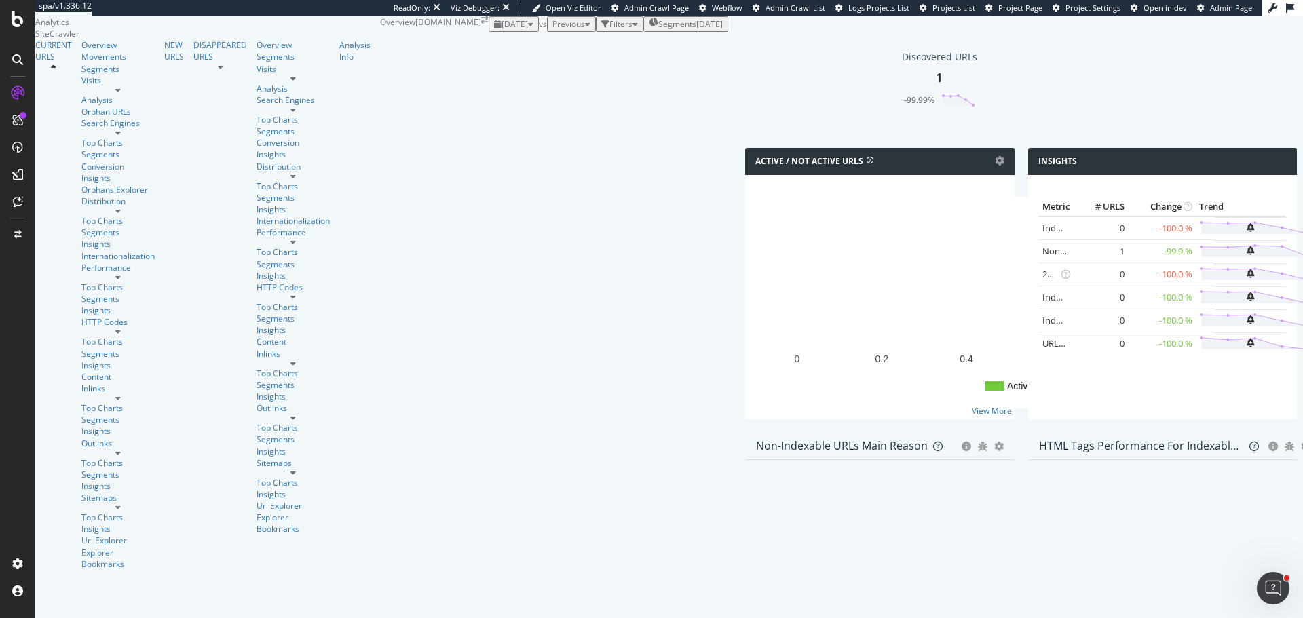
scroll to position [339, 0]
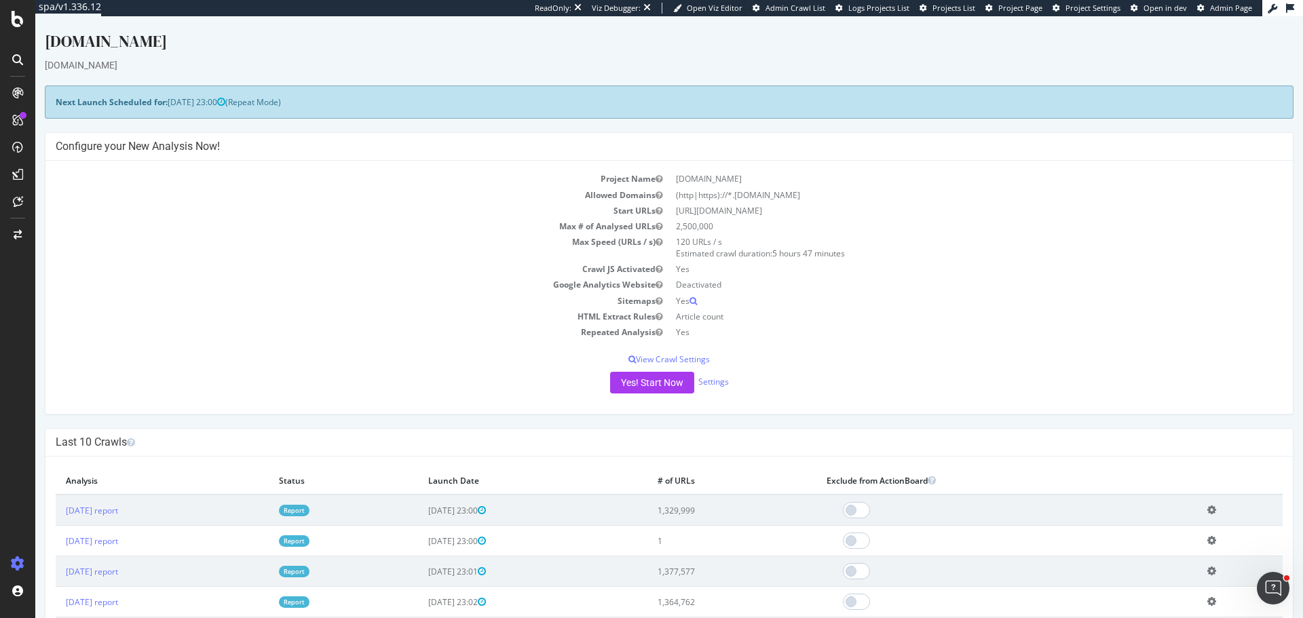
click at [310, 545] on link "Report" at bounding box center [294, 542] width 31 height 12
click at [310, 542] on link "Report" at bounding box center [294, 542] width 31 height 12
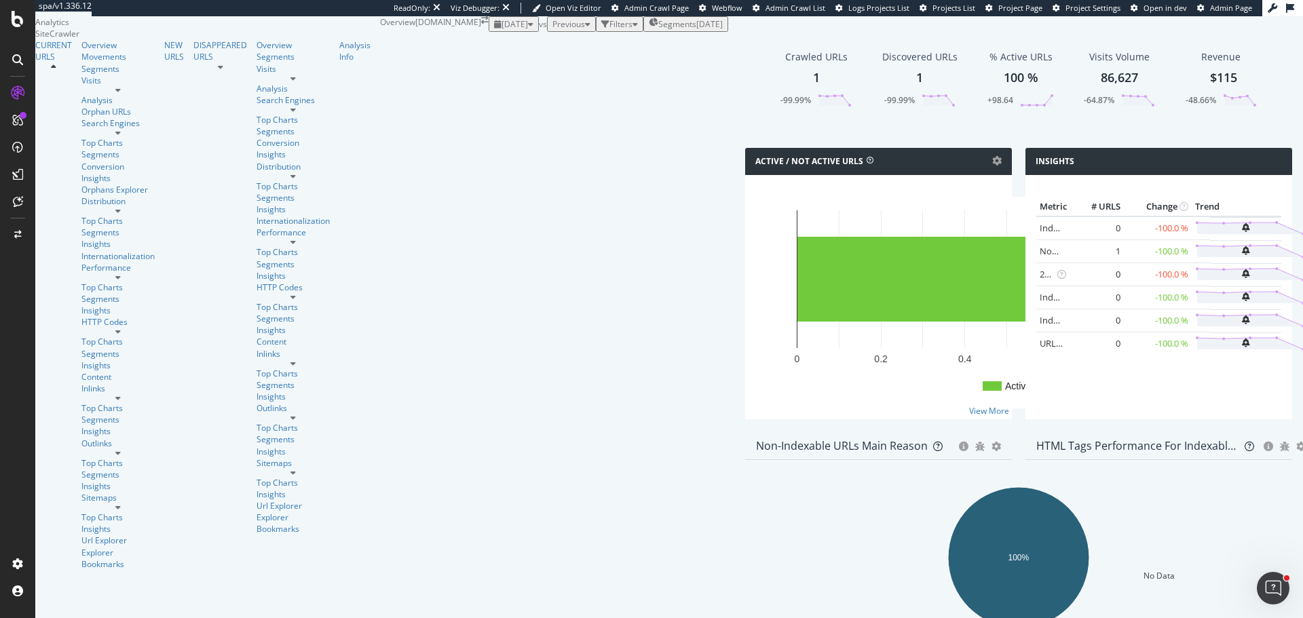
click at [502, 30] on span "2025 Aug. 6th" at bounding box center [515, 24] width 26 height 12
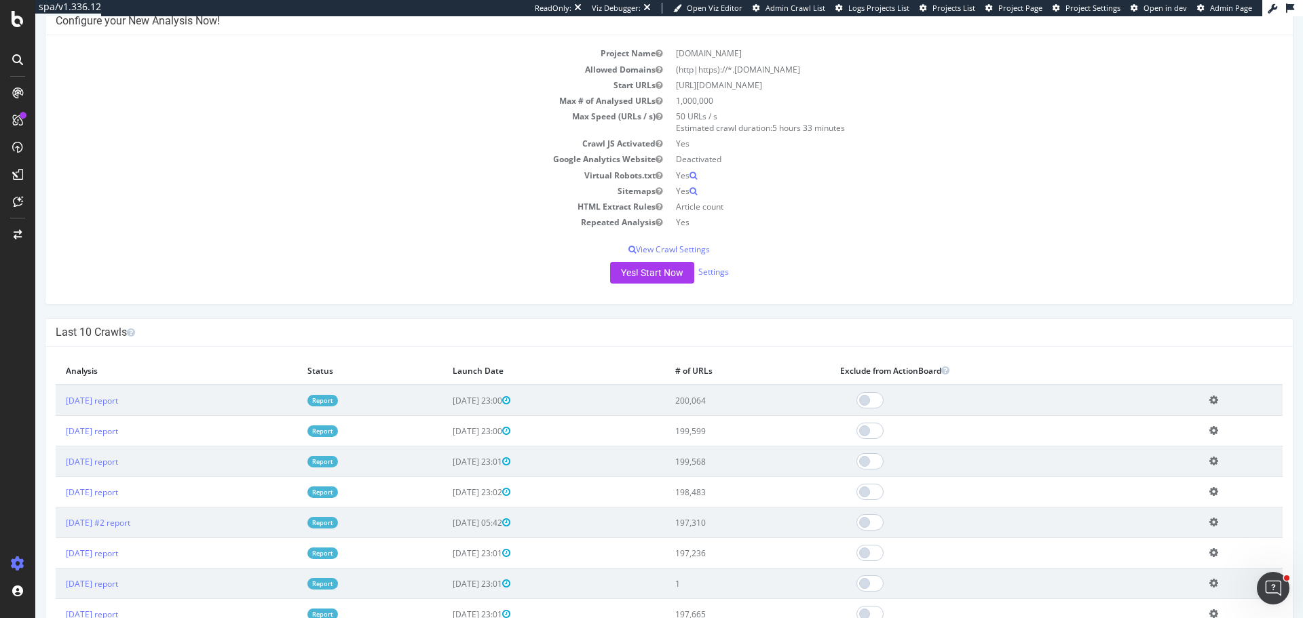
scroll to position [339, 0]
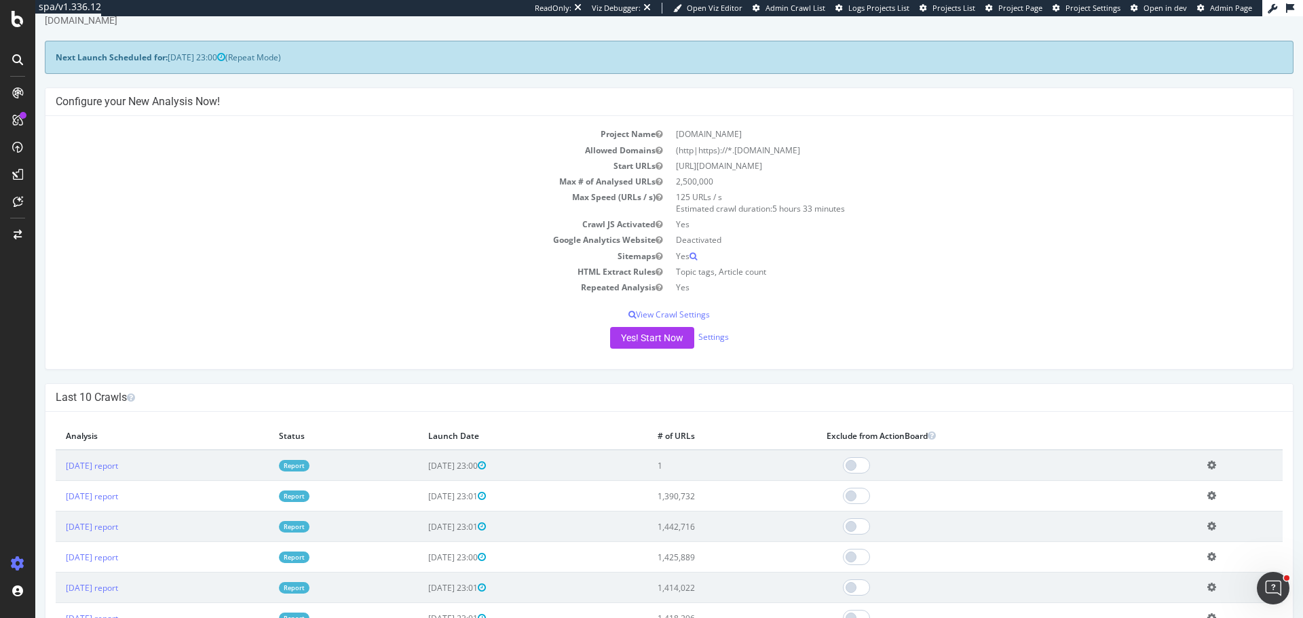
scroll to position [68, 0]
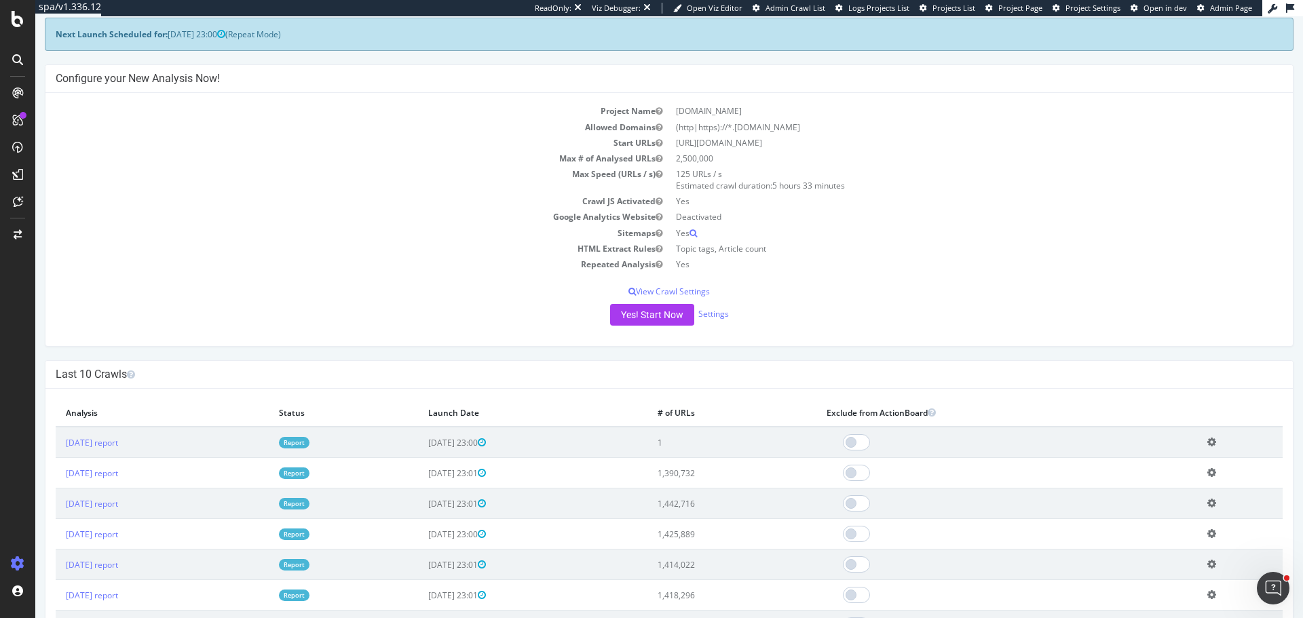
click at [310, 447] on link "Report" at bounding box center [294, 443] width 31 height 12
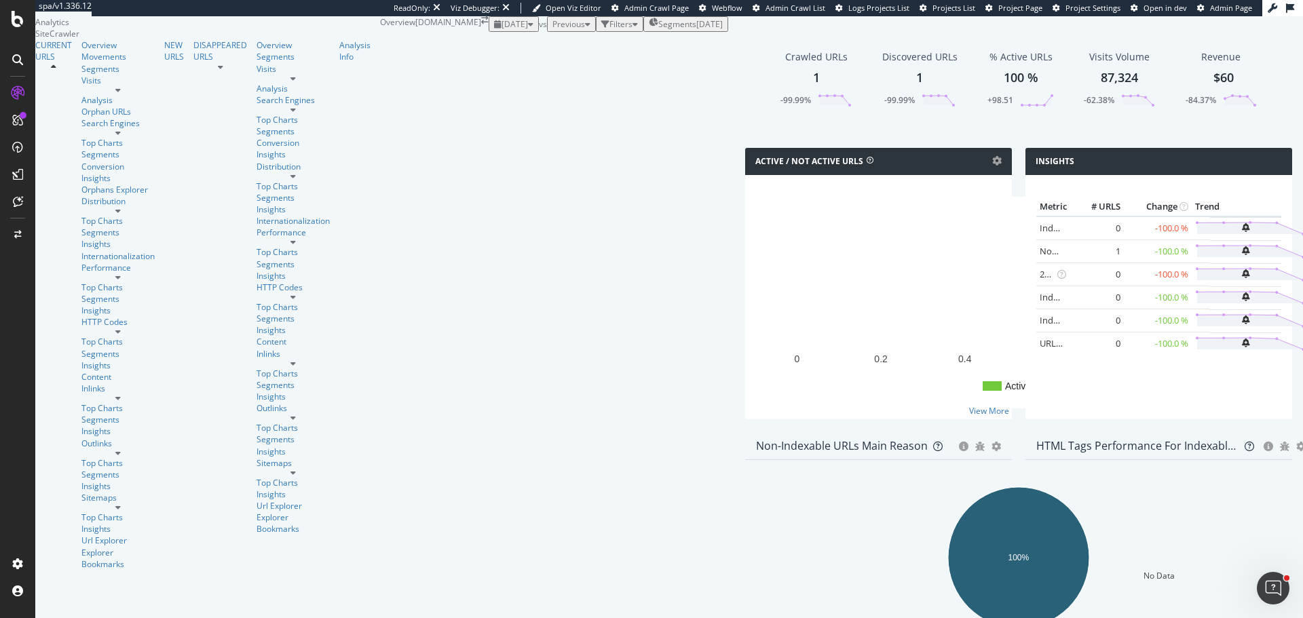
scroll to position [272, 0]
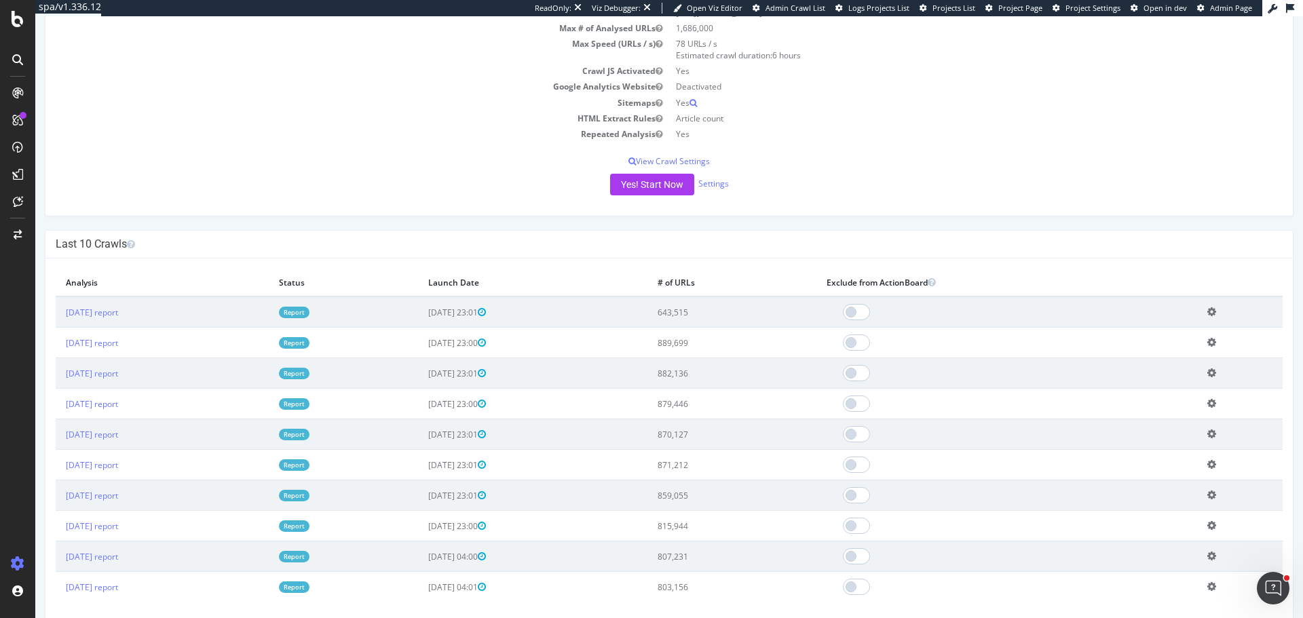
scroll to position [339, 0]
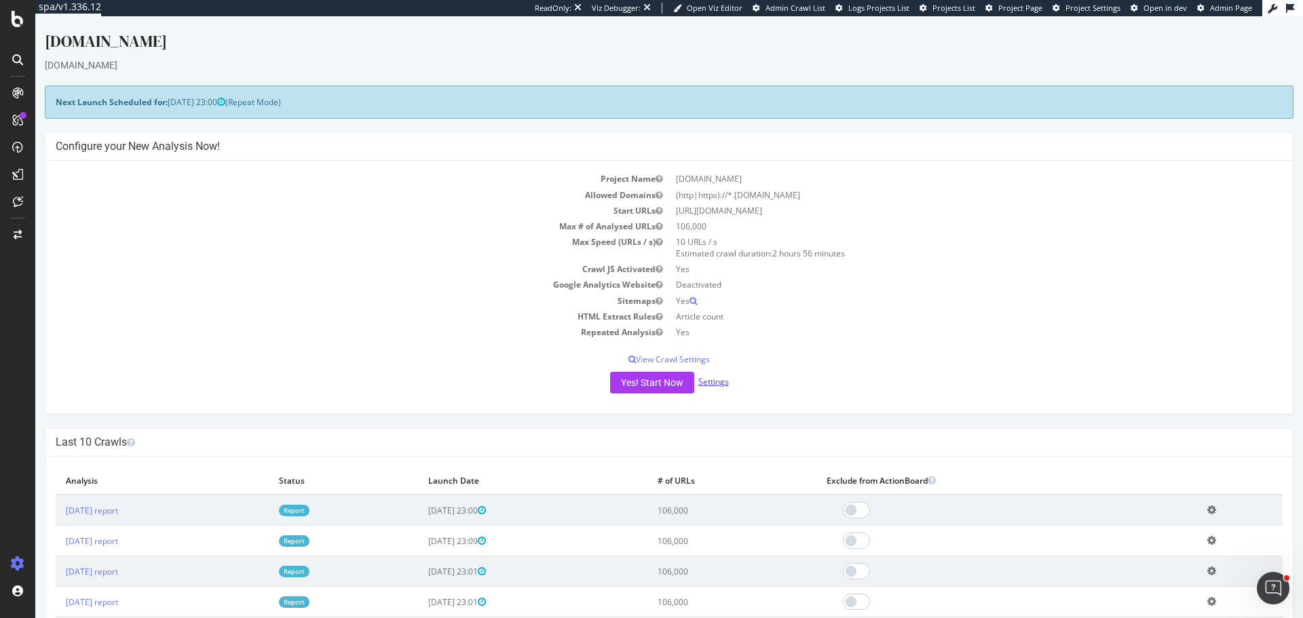
click at [713, 384] on link "Settings" at bounding box center [713, 382] width 31 height 12
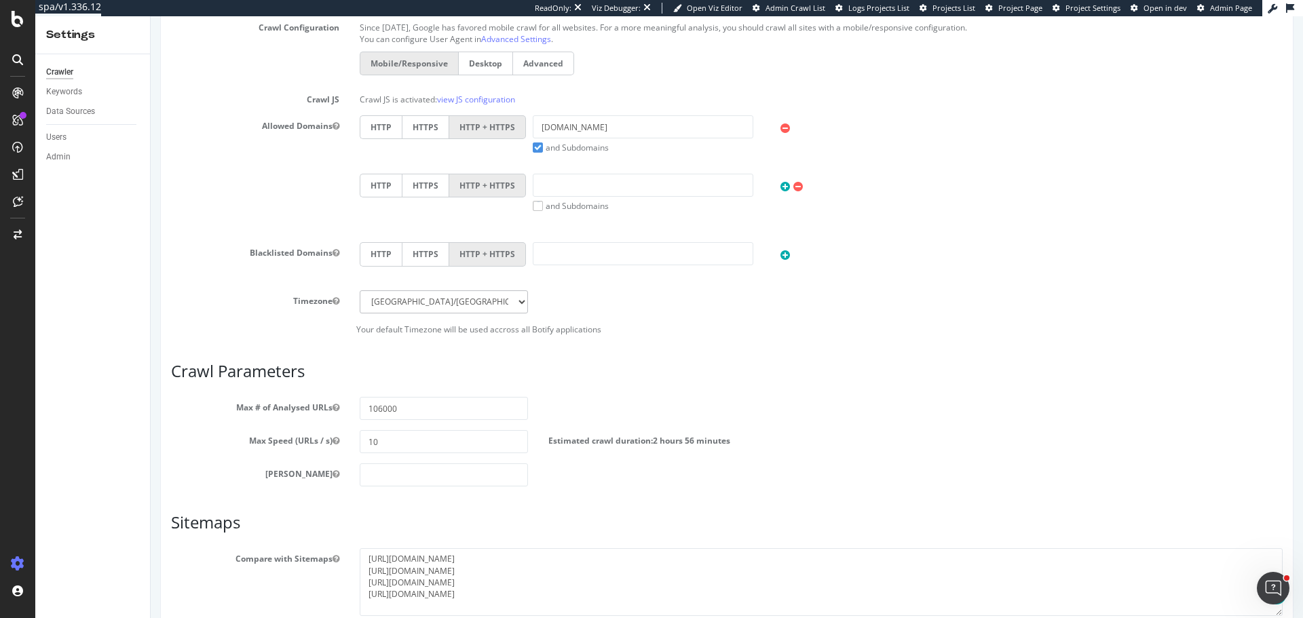
scroll to position [572, 0]
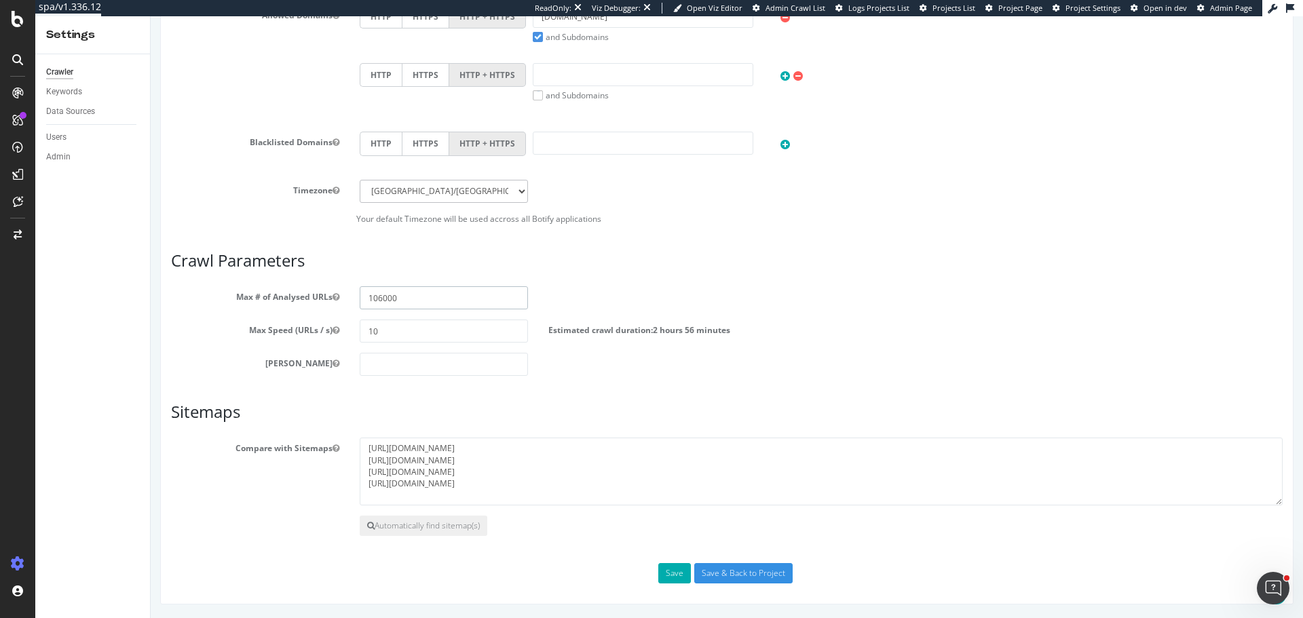
drag, startPoint x: 415, startPoint y: 299, endPoint x: 190, endPoint y: 298, distance: 224.7
click at [190, 298] on div "Max # of Analysed URLs 106000" at bounding box center [727, 297] width 1132 height 23
type input "200000"
click at [676, 574] on button "Save" at bounding box center [674, 573] width 33 height 20
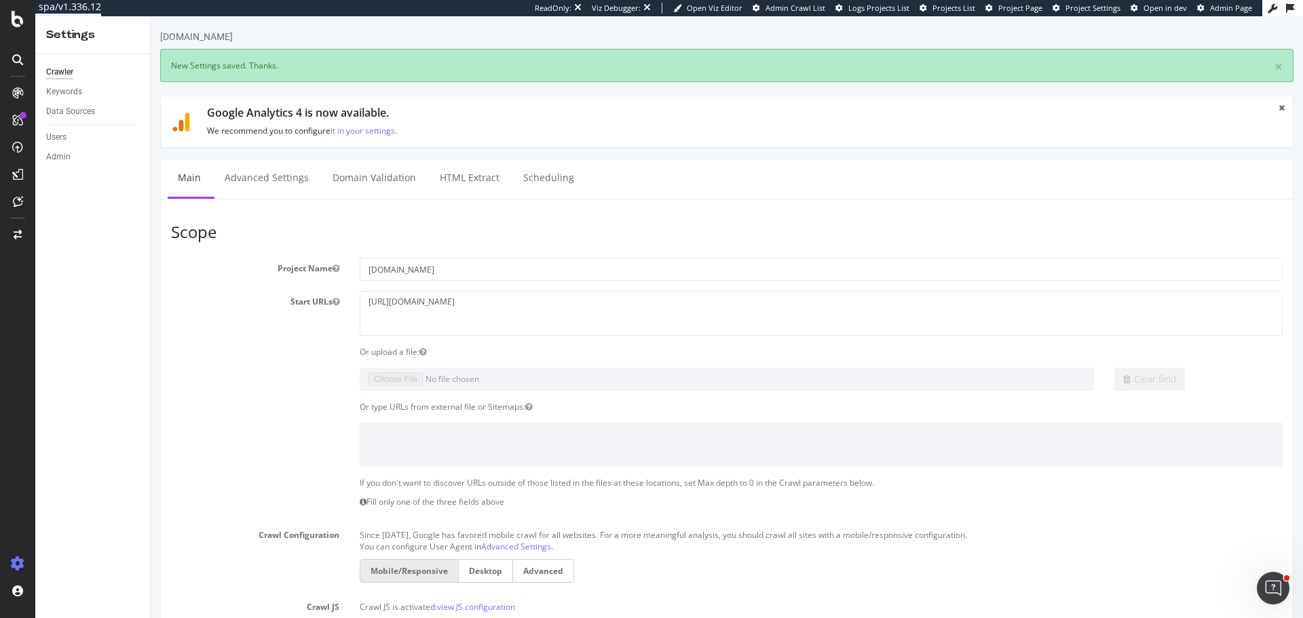
scroll to position [0, 0]
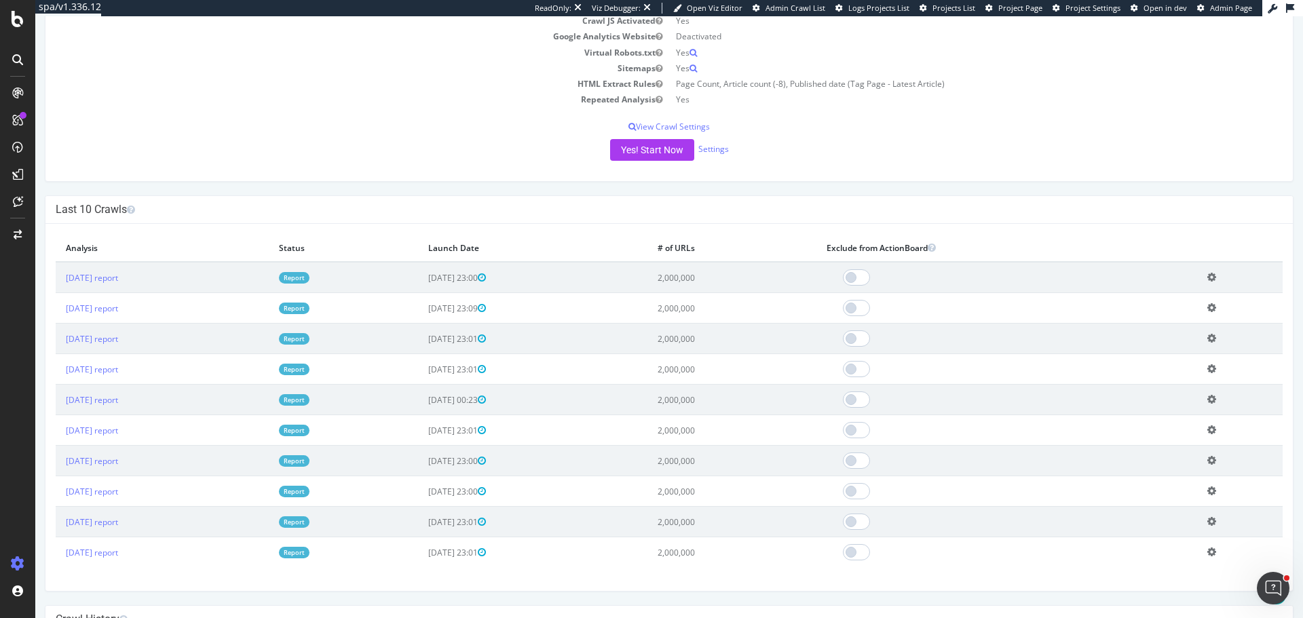
scroll to position [272, 0]
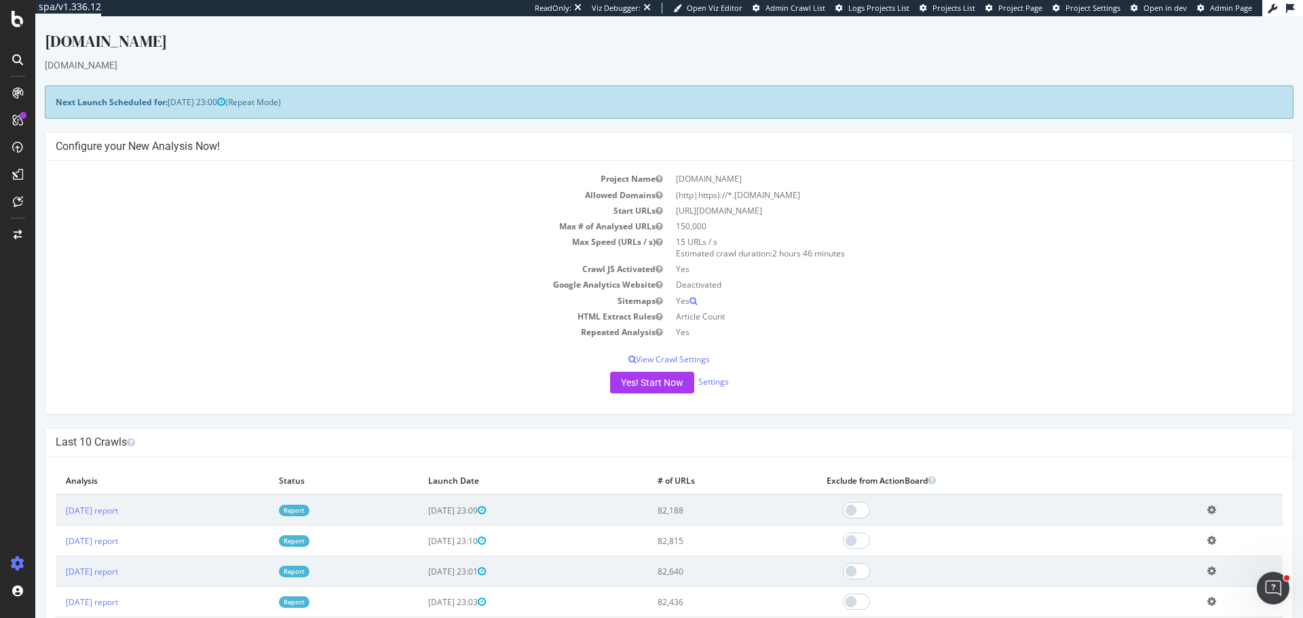
scroll to position [407, 0]
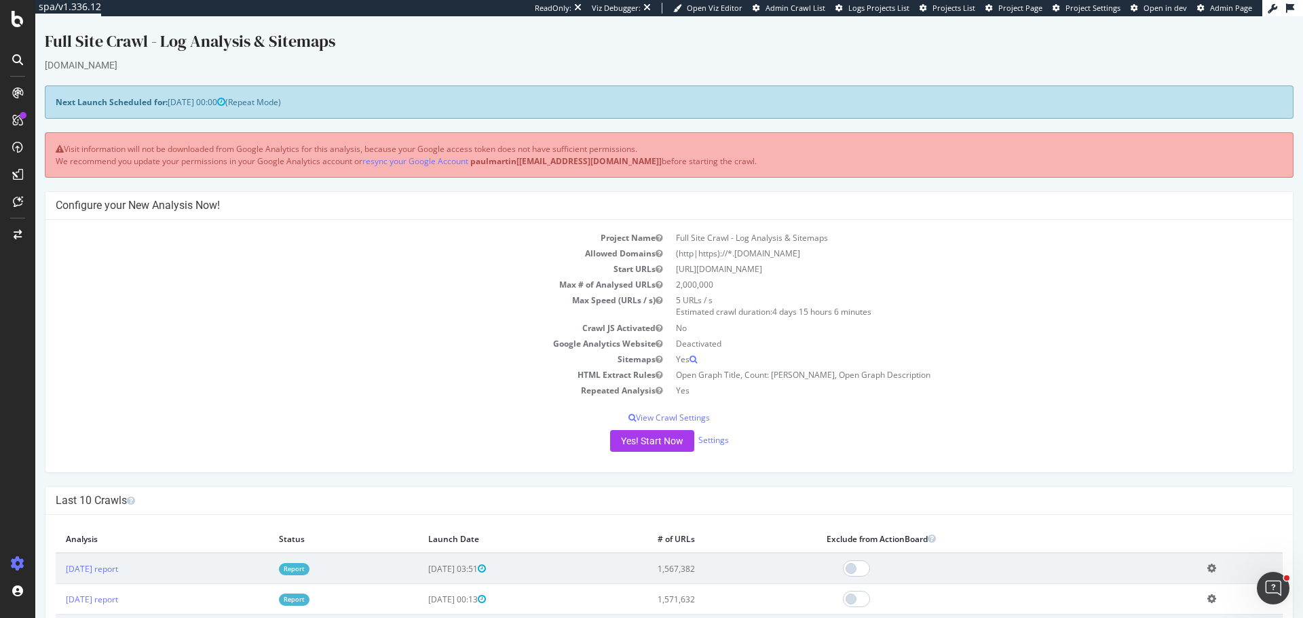
click at [212, 375] on td "HTML Extract Rules" at bounding box center [363, 375] width 614 height 16
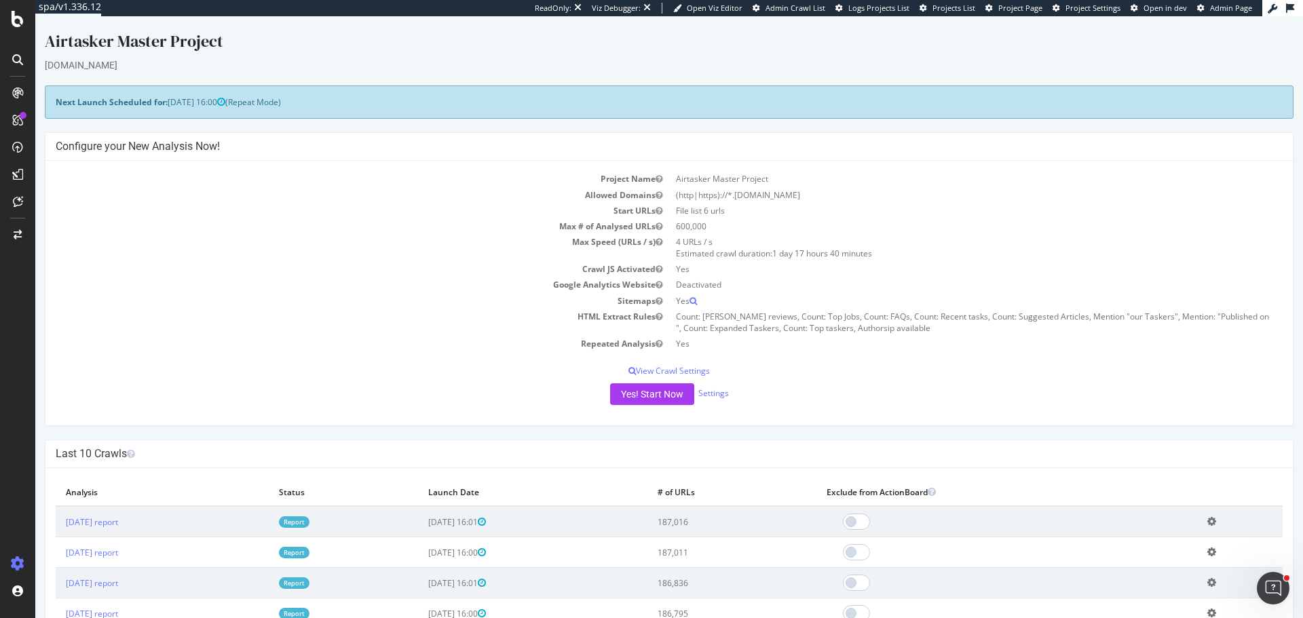
click at [353, 286] on td "Google Analytics Website" at bounding box center [363, 285] width 614 height 16
click at [86, 180] on div "AlertPanel" at bounding box center [71, 180] width 43 height 14
